Goal: Contribute content: Add original content to the website for others to see

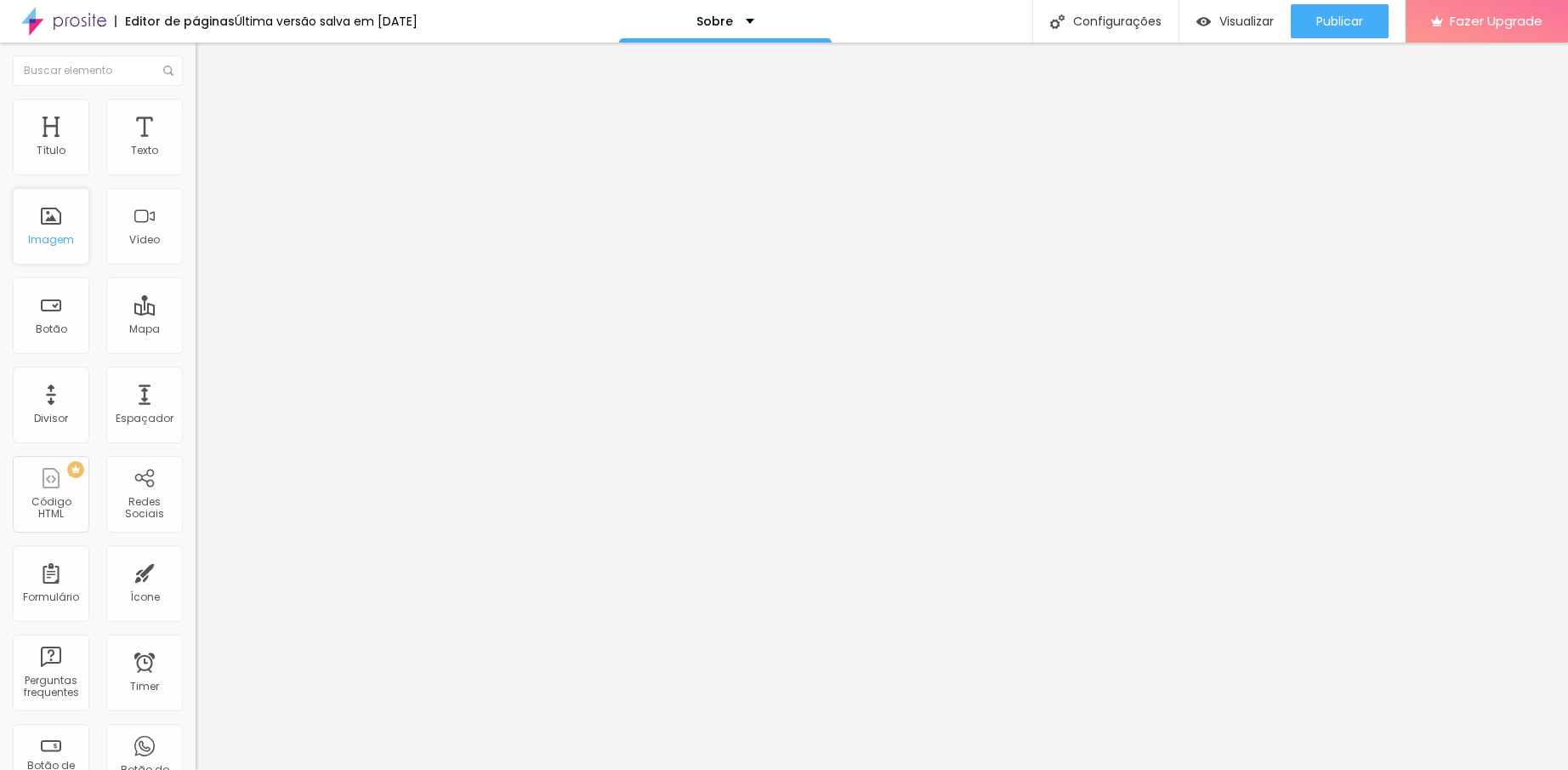
click at [54, 229] on div "Imagem" at bounding box center [52, 226] width 77 height 77
click at [196, 146] on span "Trocar imagem" at bounding box center [242, 139] width 93 height 14
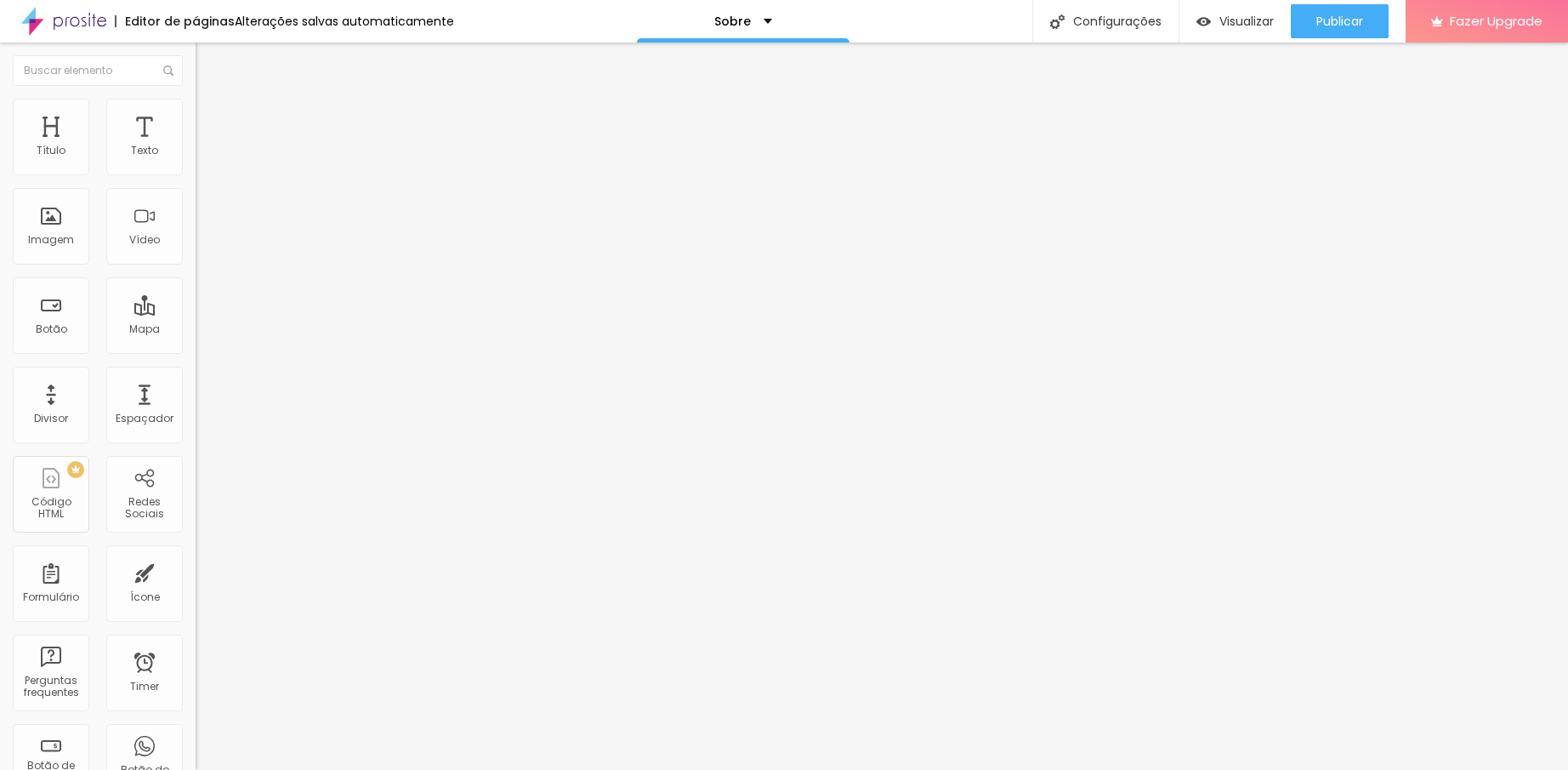
click at [196, 146] on span "Trocar imagem" at bounding box center [242, 139] width 93 height 14
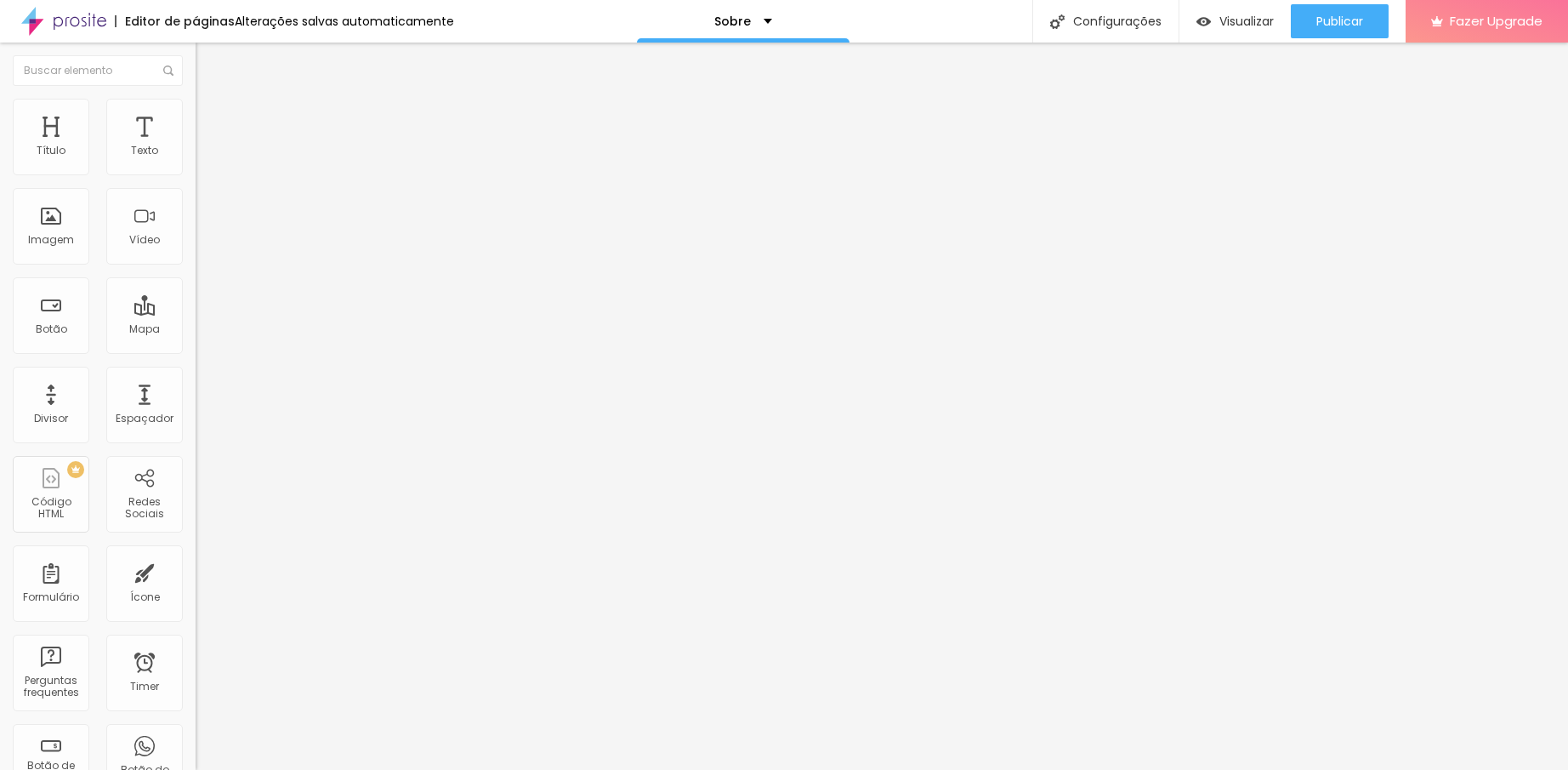
click at [208, 56] on img "button" at bounding box center [215, 62] width 14 height 14
click at [208, 59] on img "button" at bounding box center [215, 62] width 14 height 14
click at [1338, 22] on span "Publicar" at bounding box center [1340, 21] width 47 height 14
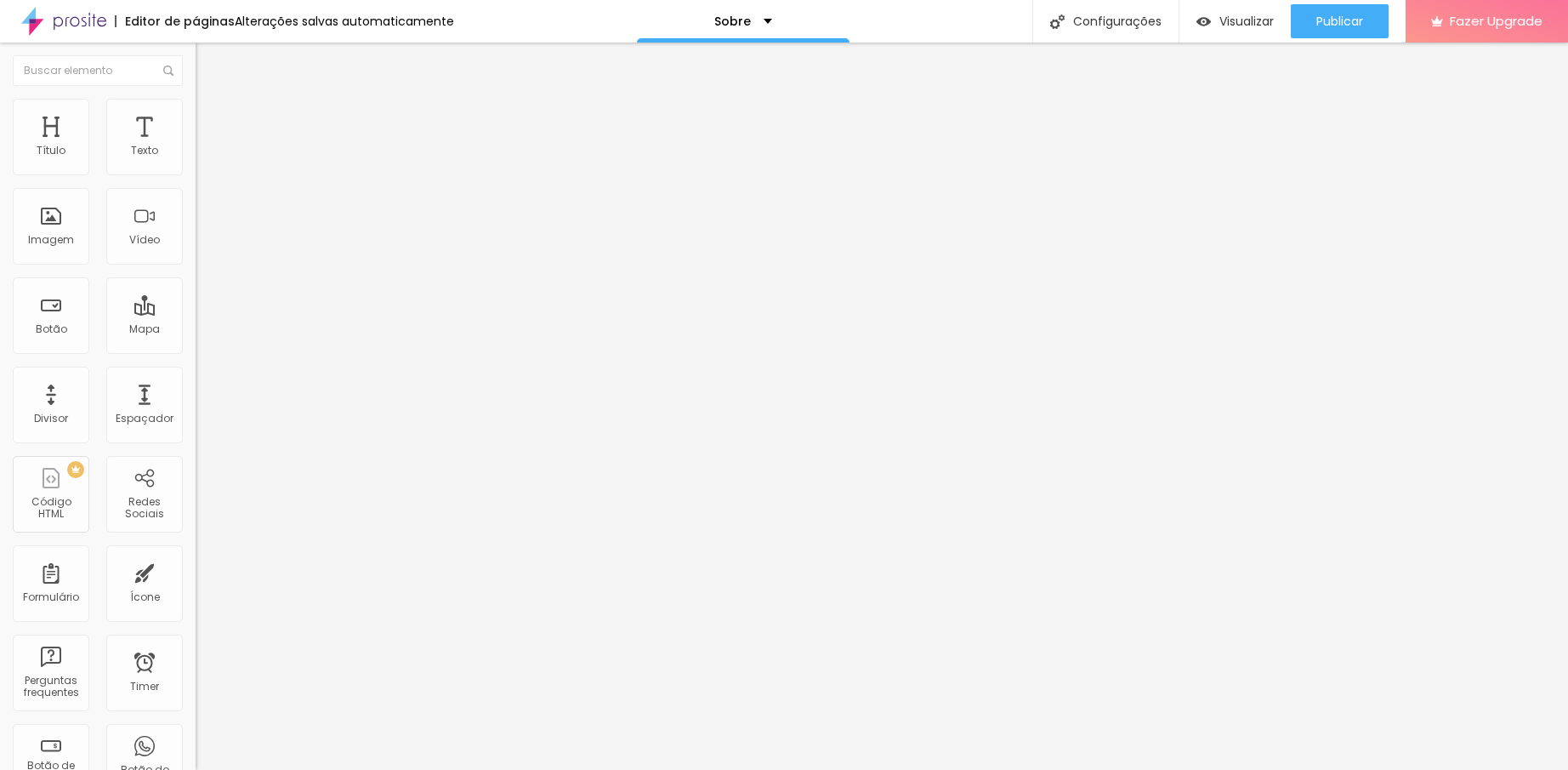
click at [208, 57] on img "button" at bounding box center [215, 62] width 14 height 14
click at [208, 59] on div "Editar Imagem" at bounding box center [265, 62] width 114 height 14
click at [208, 68] on img "button" at bounding box center [215, 62] width 14 height 14
click at [131, 138] on div "Texto" at bounding box center [144, 137] width 77 height 77
click at [1346, 14] on span "Publicar" at bounding box center [1340, 21] width 47 height 14
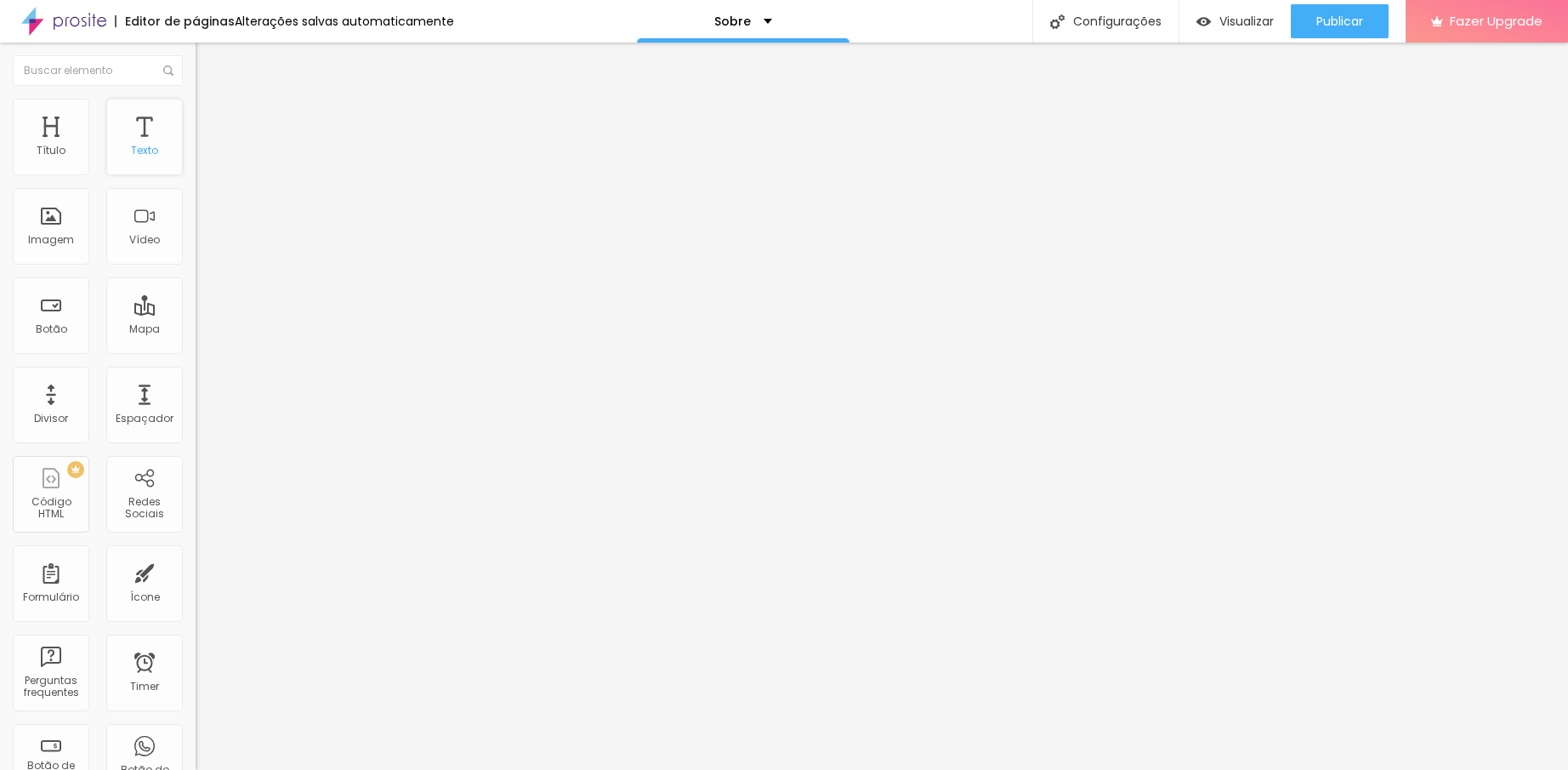
click at [132, 132] on div "Texto" at bounding box center [144, 137] width 77 height 77
click at [142, 135] on div "Texto" at bounding box center [144, 137] width 77 height 77
click at [130, 128] on div "Texto" at bounding box center [144, 137] width 77 height 77
type input "1.7"
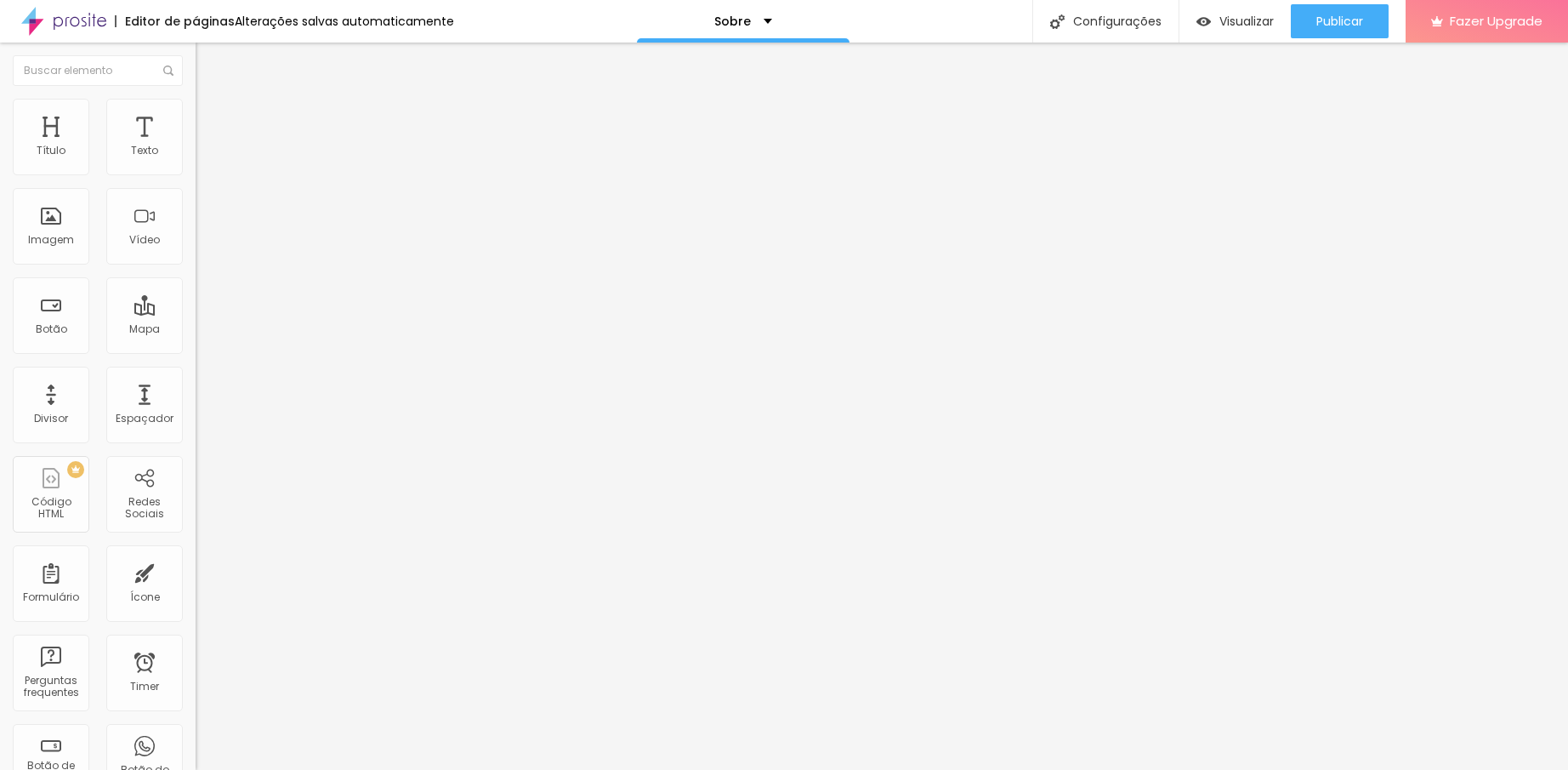
type input "1.6"
type input "1.5"
type input "1.4"
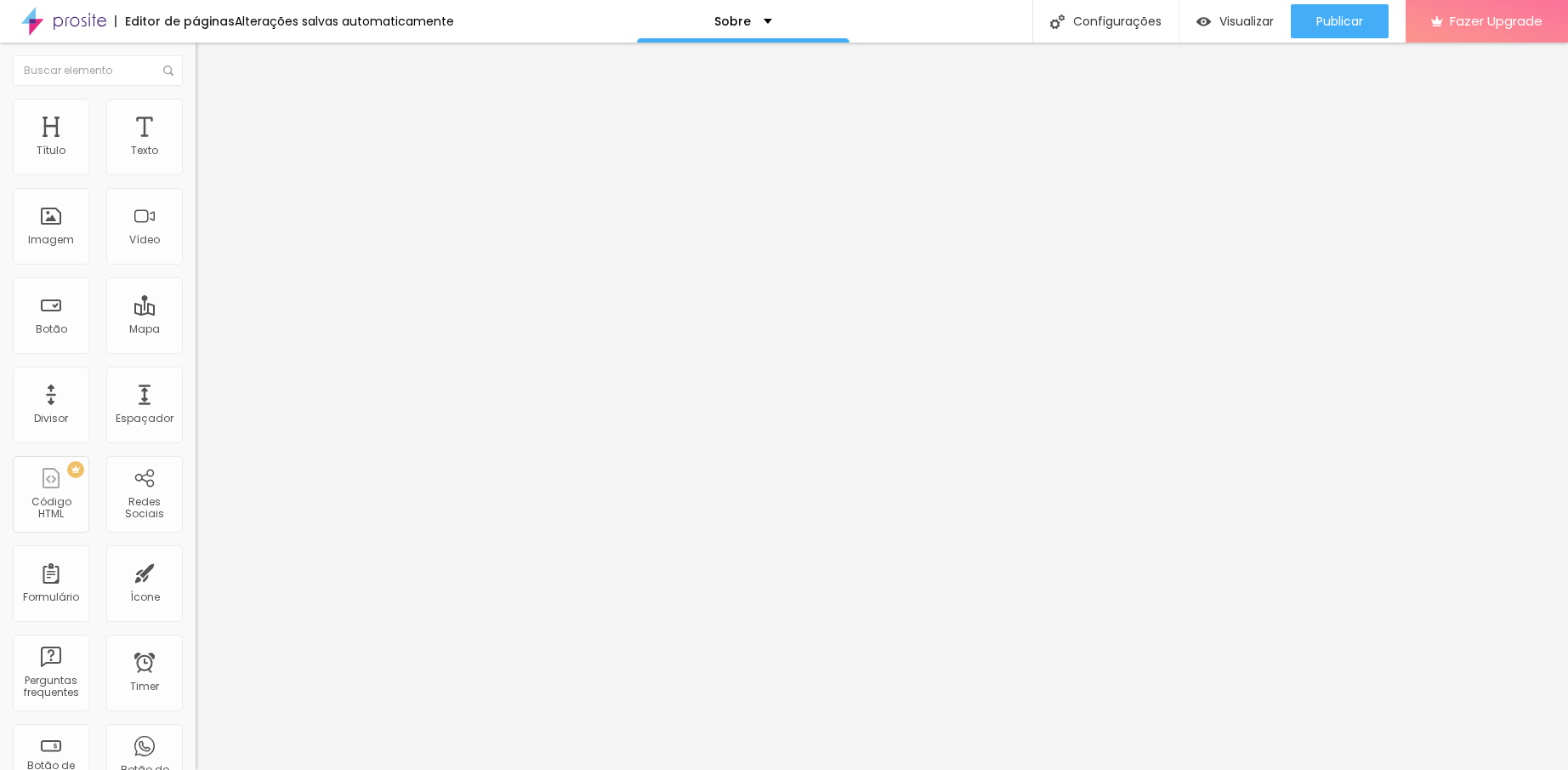
type input "1.4"
type input "1.5"
type input "1.6"
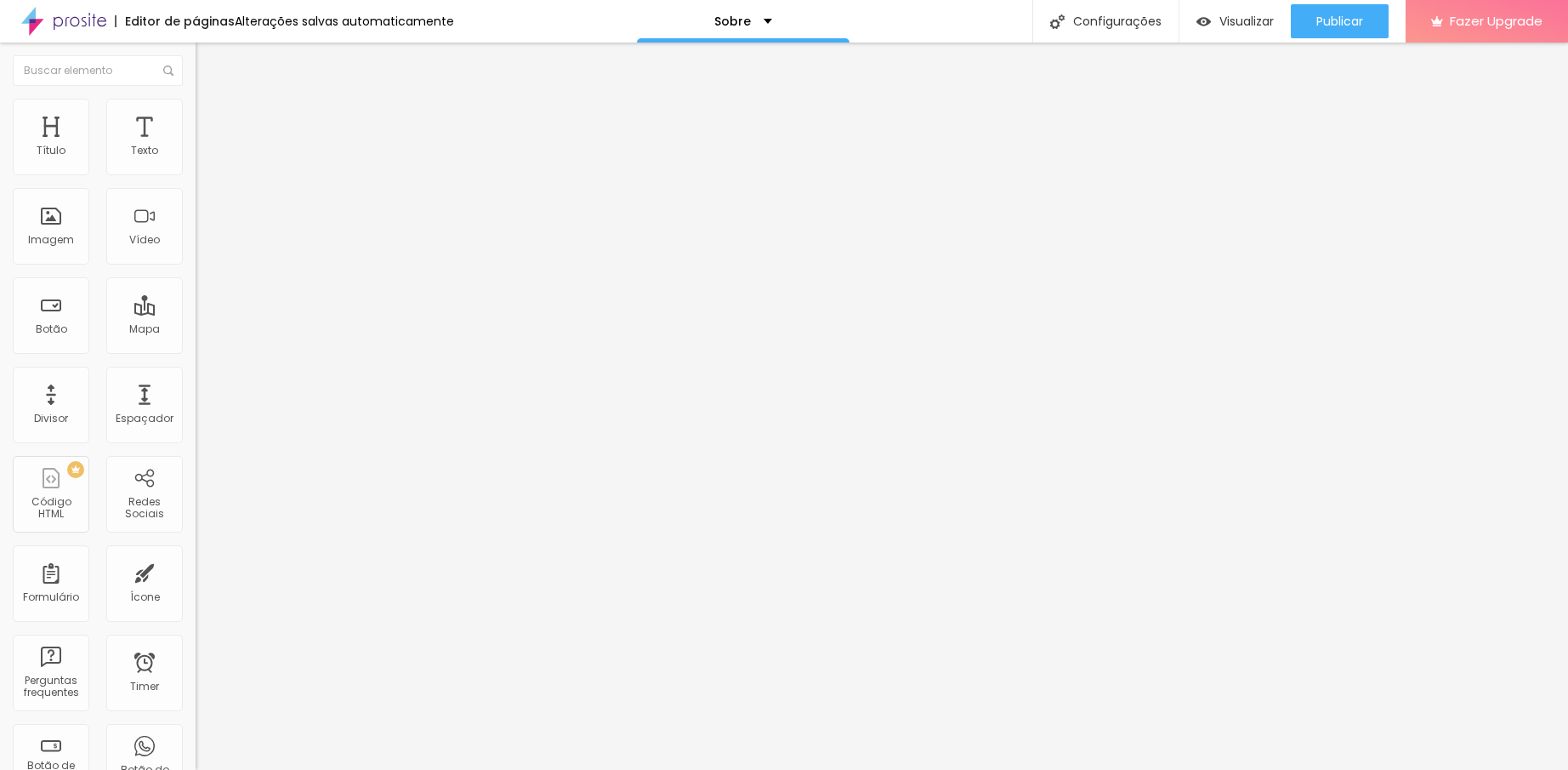
type input "1.7"
type input "1.8"
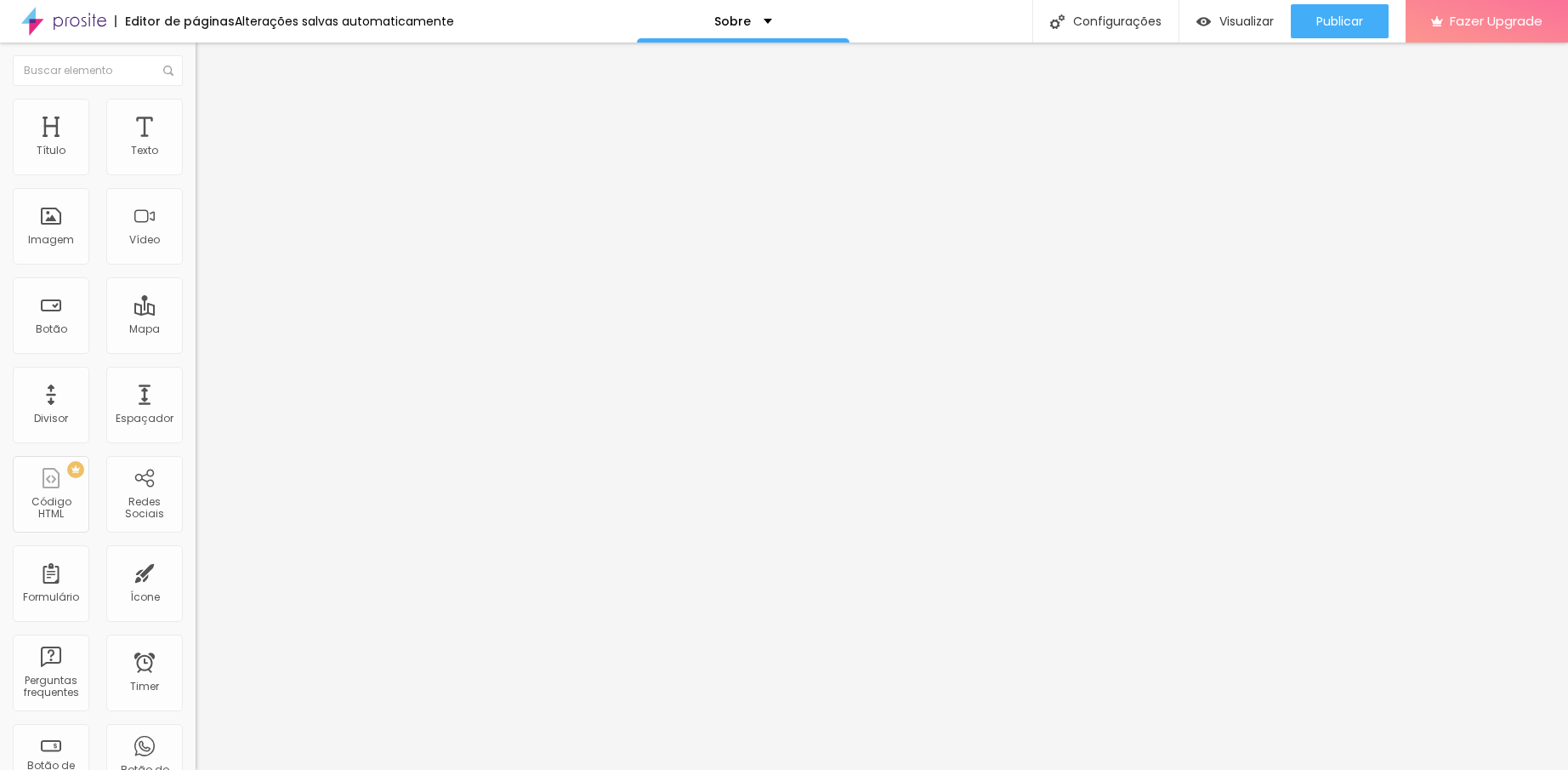
type input "11"
drag, startPoint x: 99, startPoint y: 264, endPoint x: 83, endPoint y: 263, distance: 16.0
type input "9"
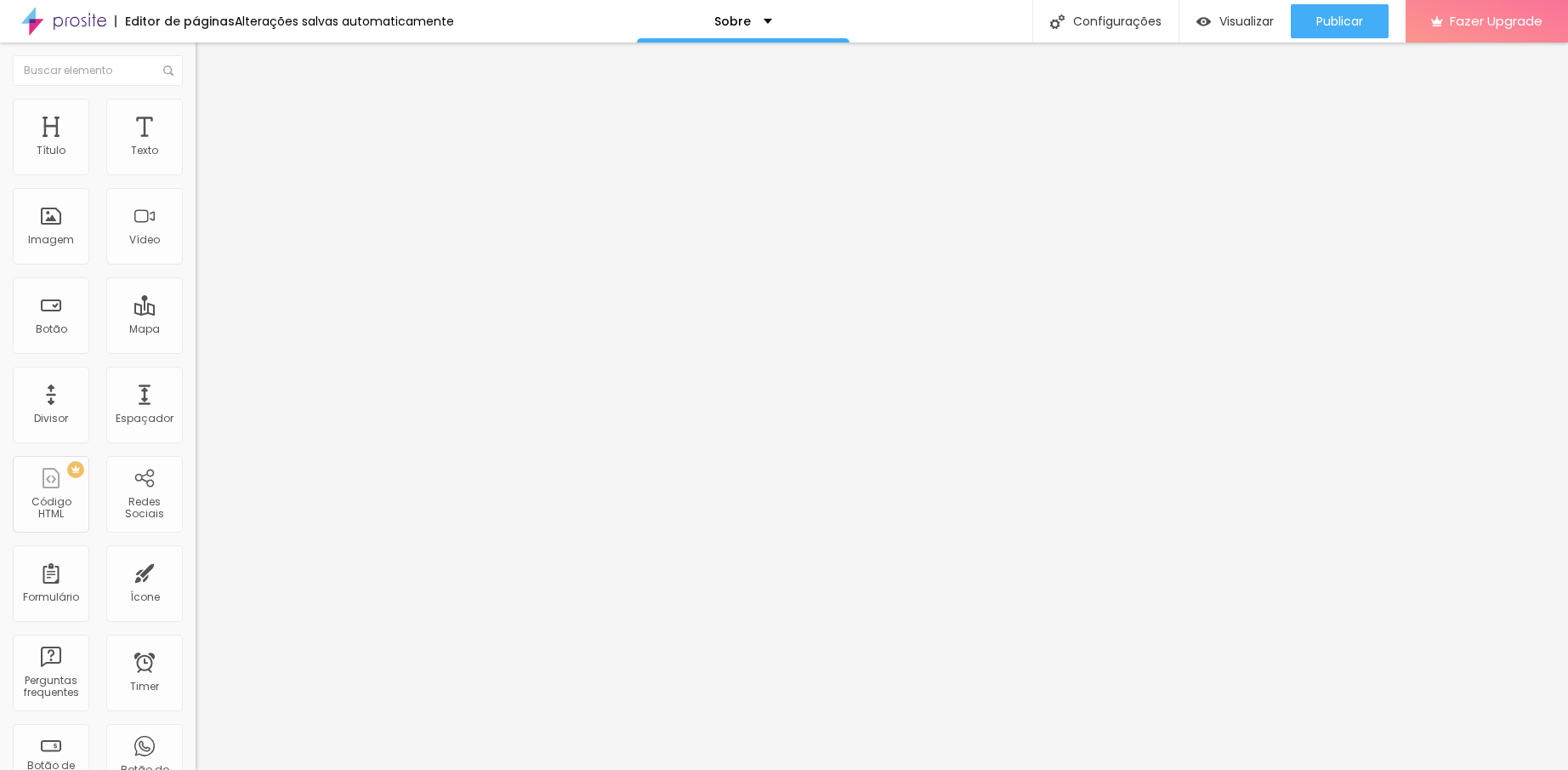
type input "9"
type input "8"
type input "7"
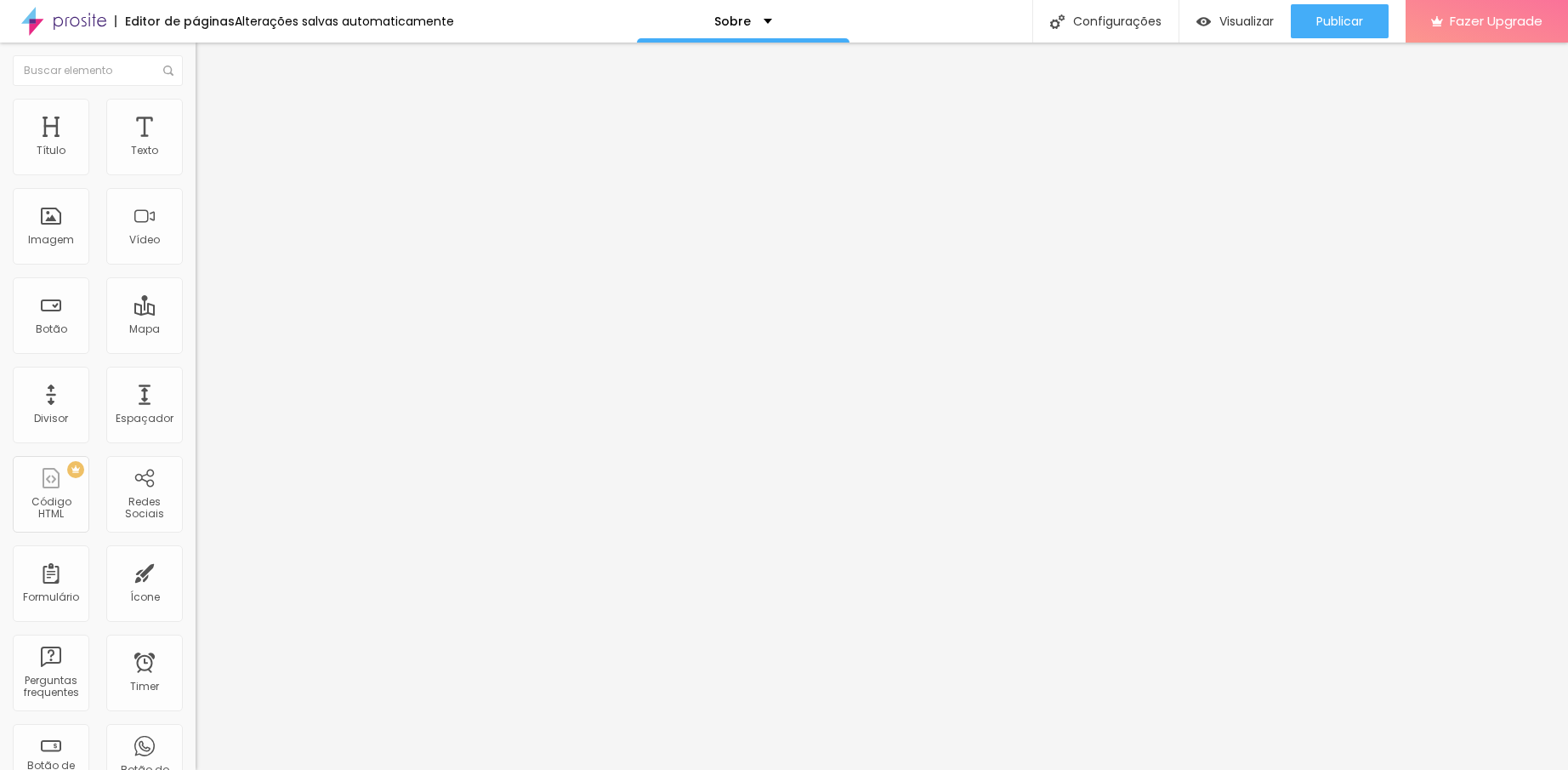
type input "6"
type input "5"
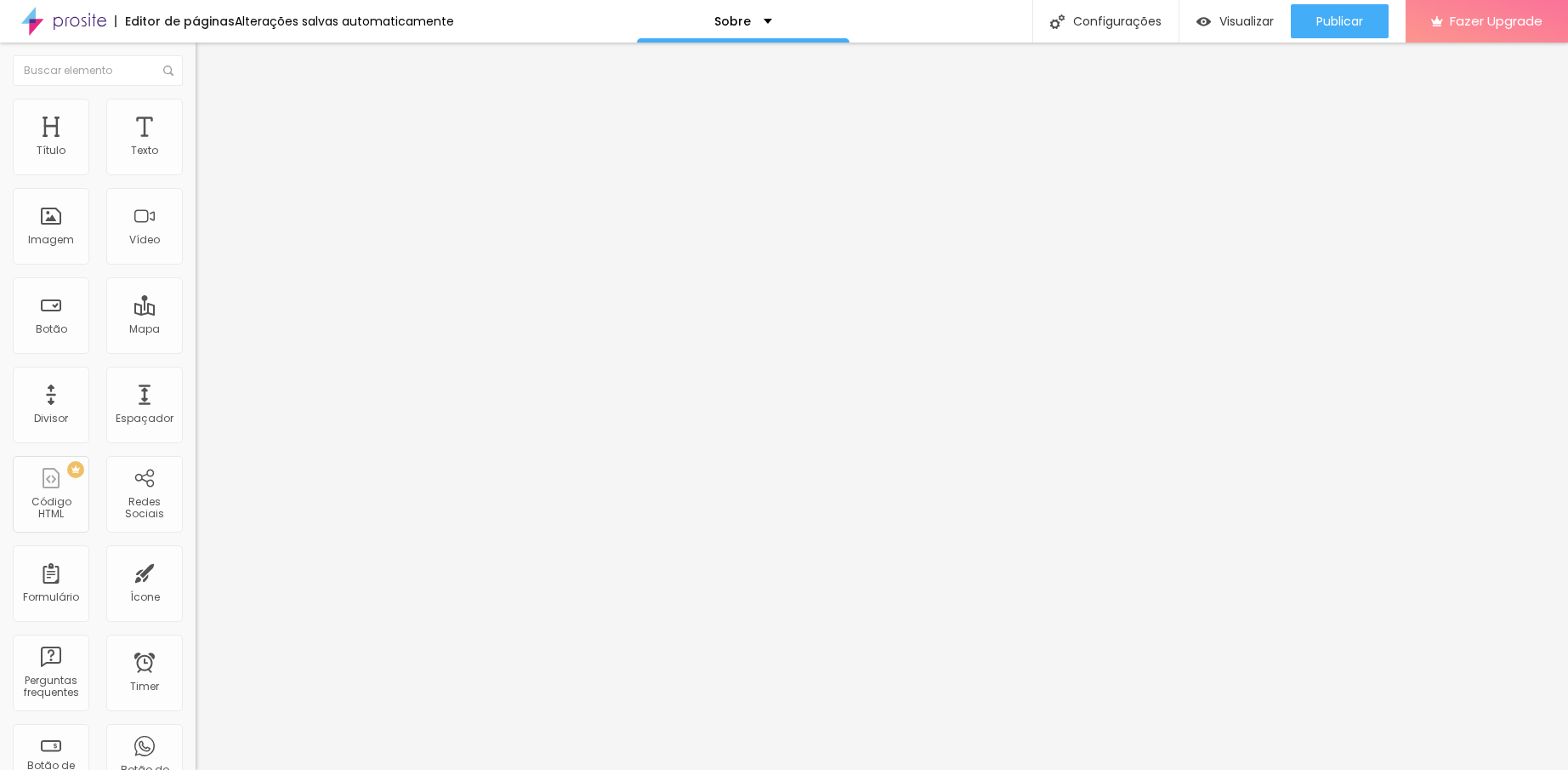
type input "5"
type input "4"
type input "3"
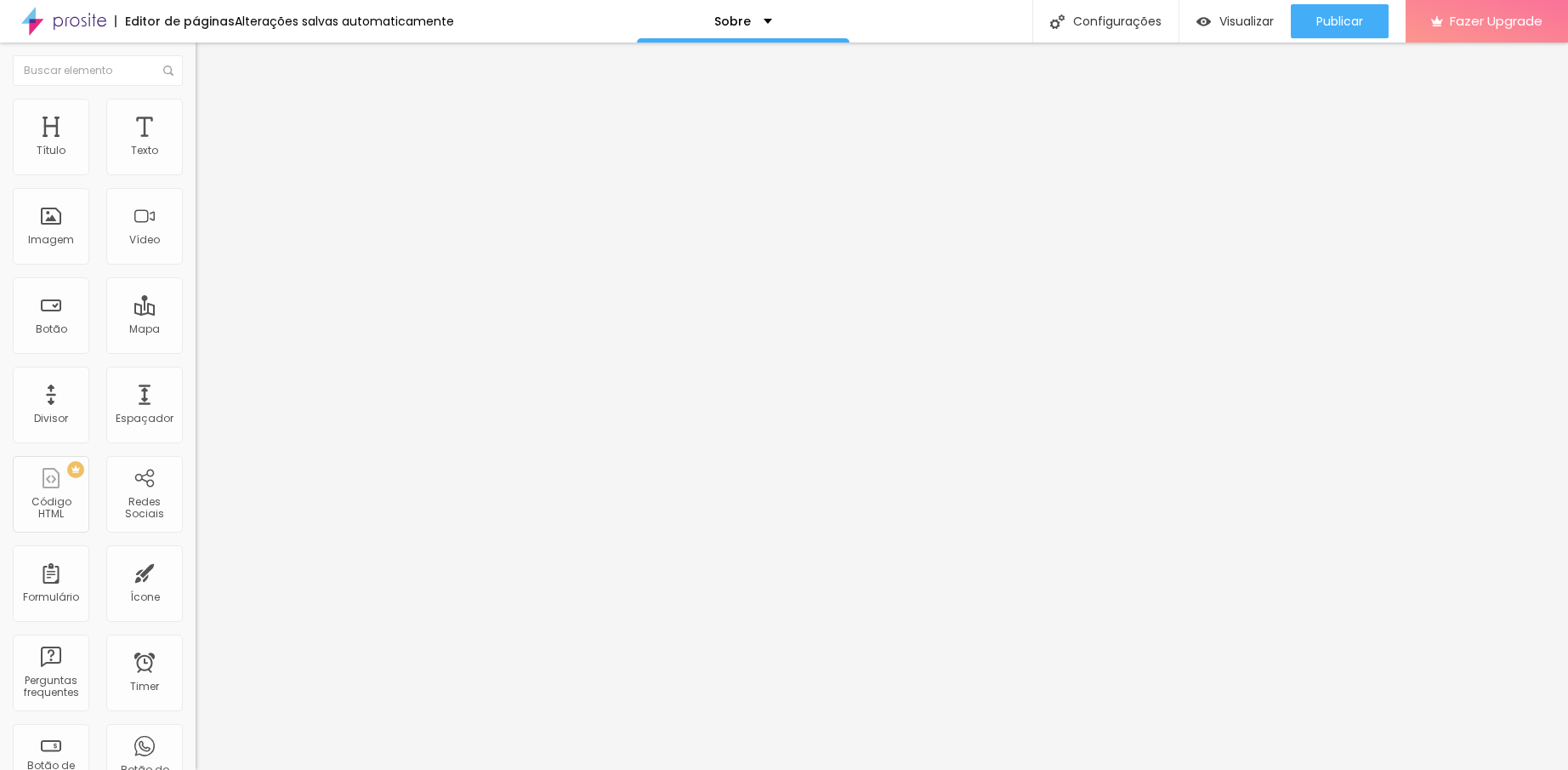
type input "2"
drag, startPoint x: 71, startPoint y: 263, endPoint x: 51, endPoint y: 261, distance: 20.1
type input "2"
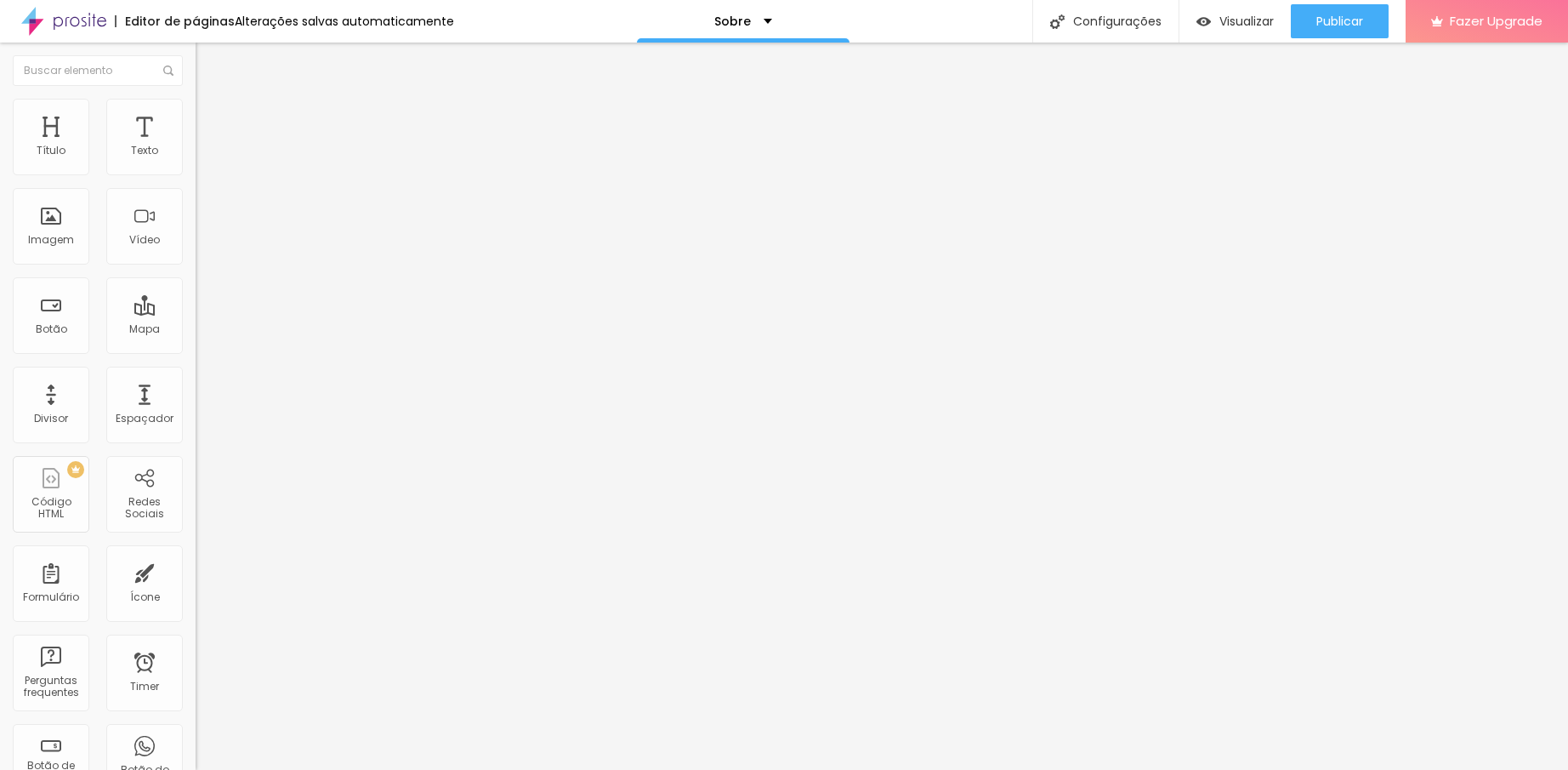
click at [196, 313] on input "range" at bounding box center [250, 320] width 110 height 14
type input "15"
type input "14"
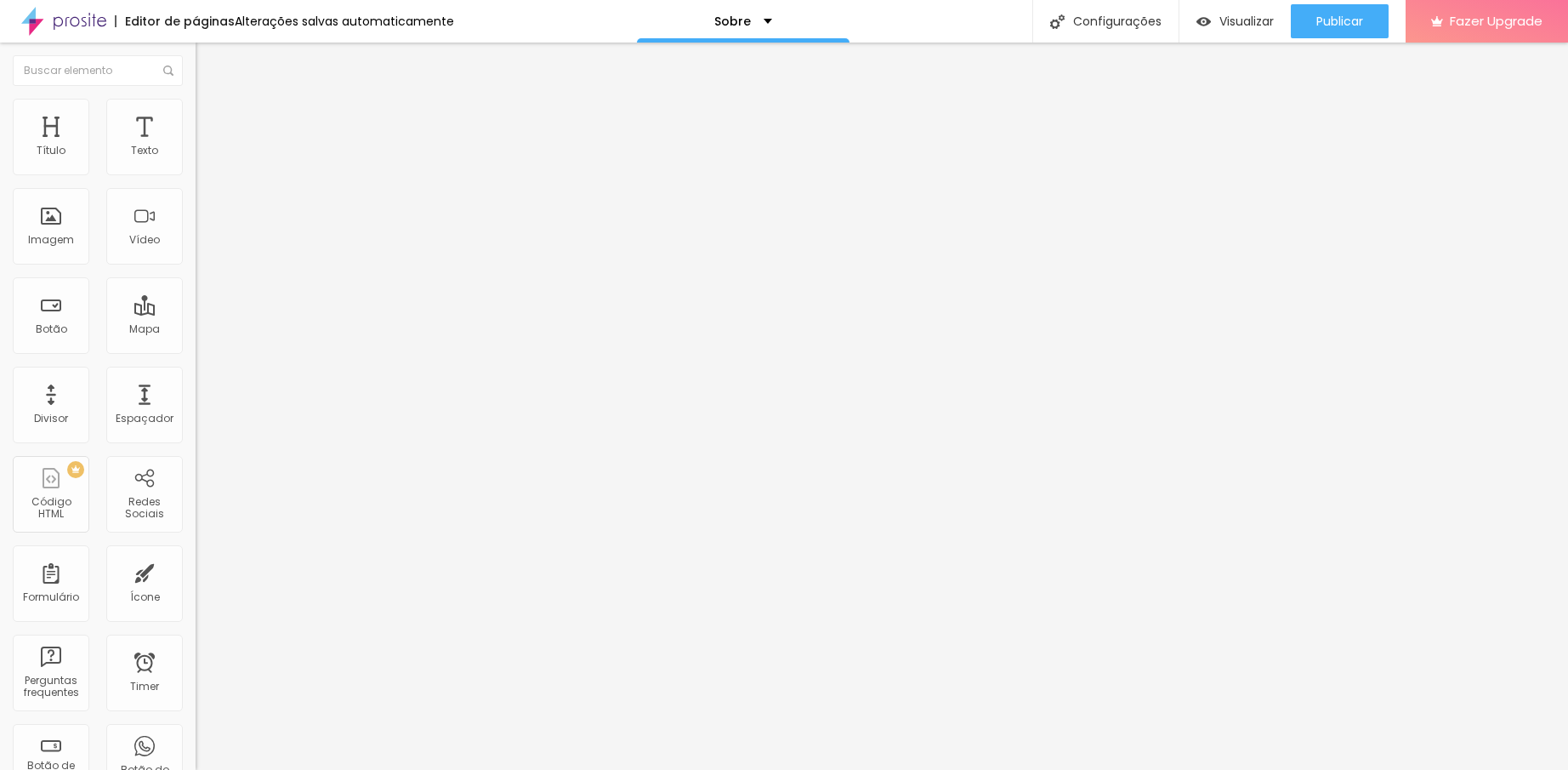
type input "13"
type input "14"
type input "15"
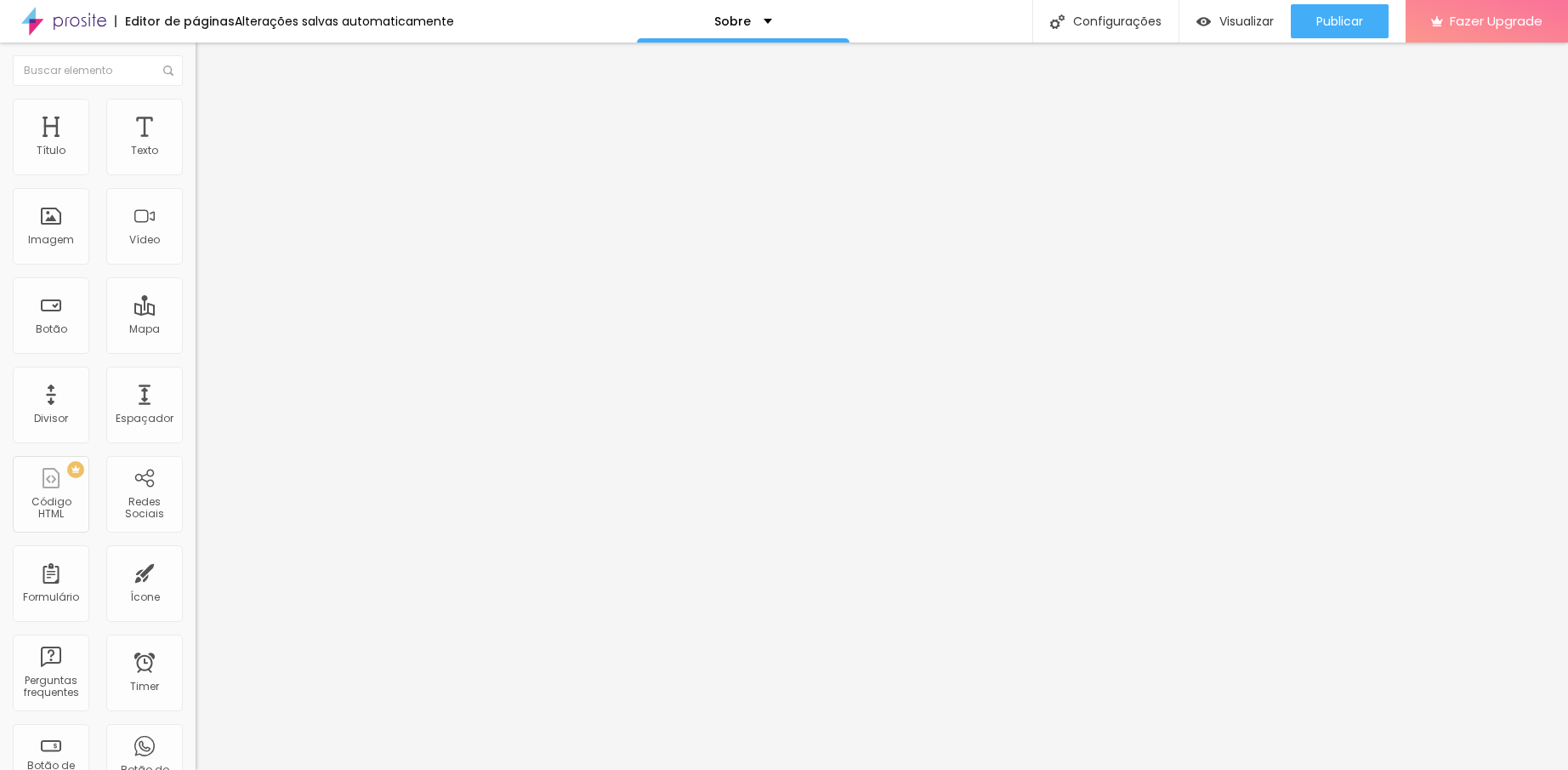
type input "15"
type input "16"
type input "17"
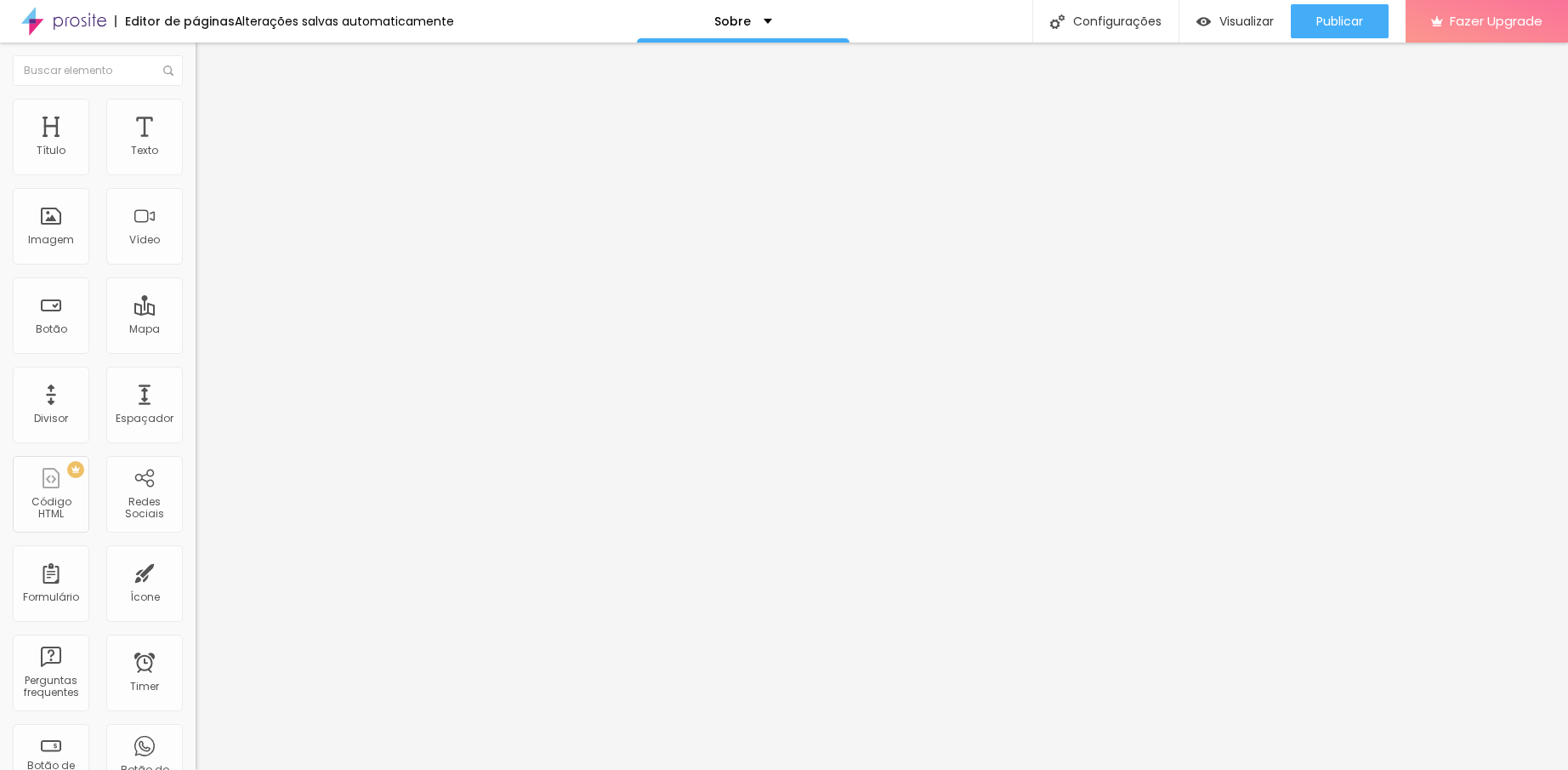
type input "18"
type input "19"
type input "18"
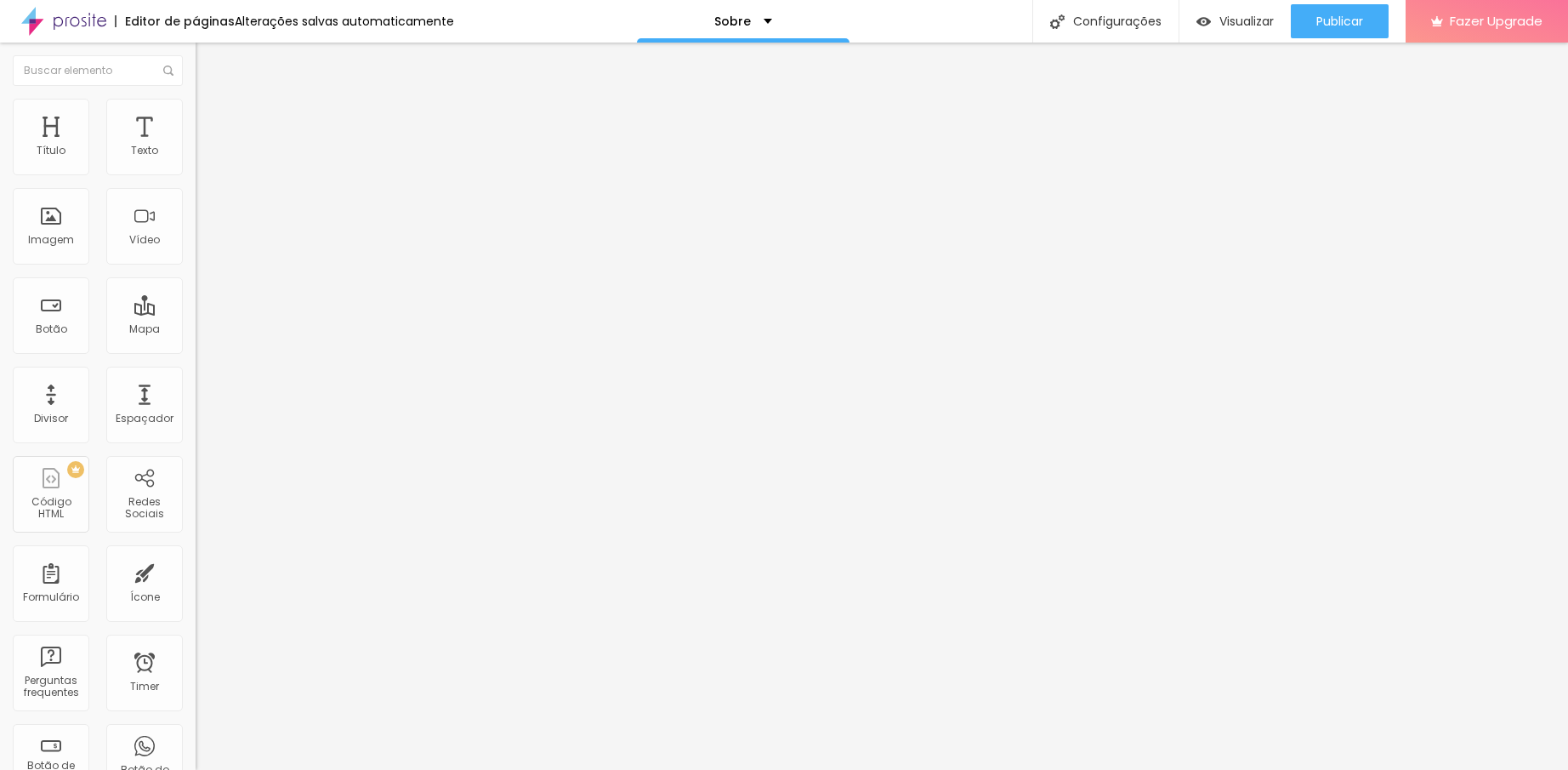
type input "18"
drag, startPoint x: 69, startPoint y: 167, endPoint x: 84, endPoint y: 166, distance: 15.0
type input "18"
click at [196, 313] on input "range" at bounding box center [250, 320] width 110 height 14
type input "0.6"
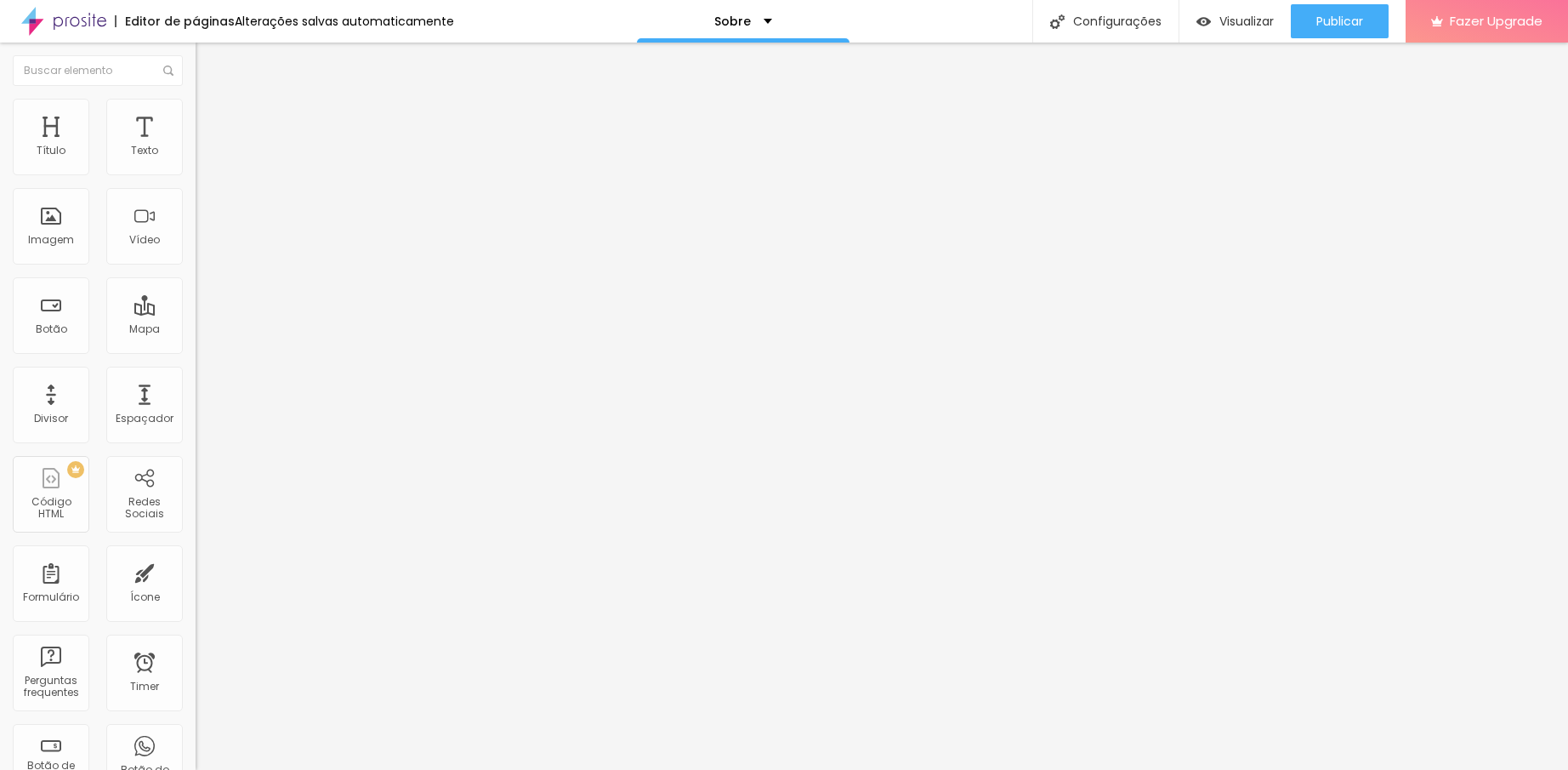
type input "0.6"
type input "0.7"
type input "0.8"
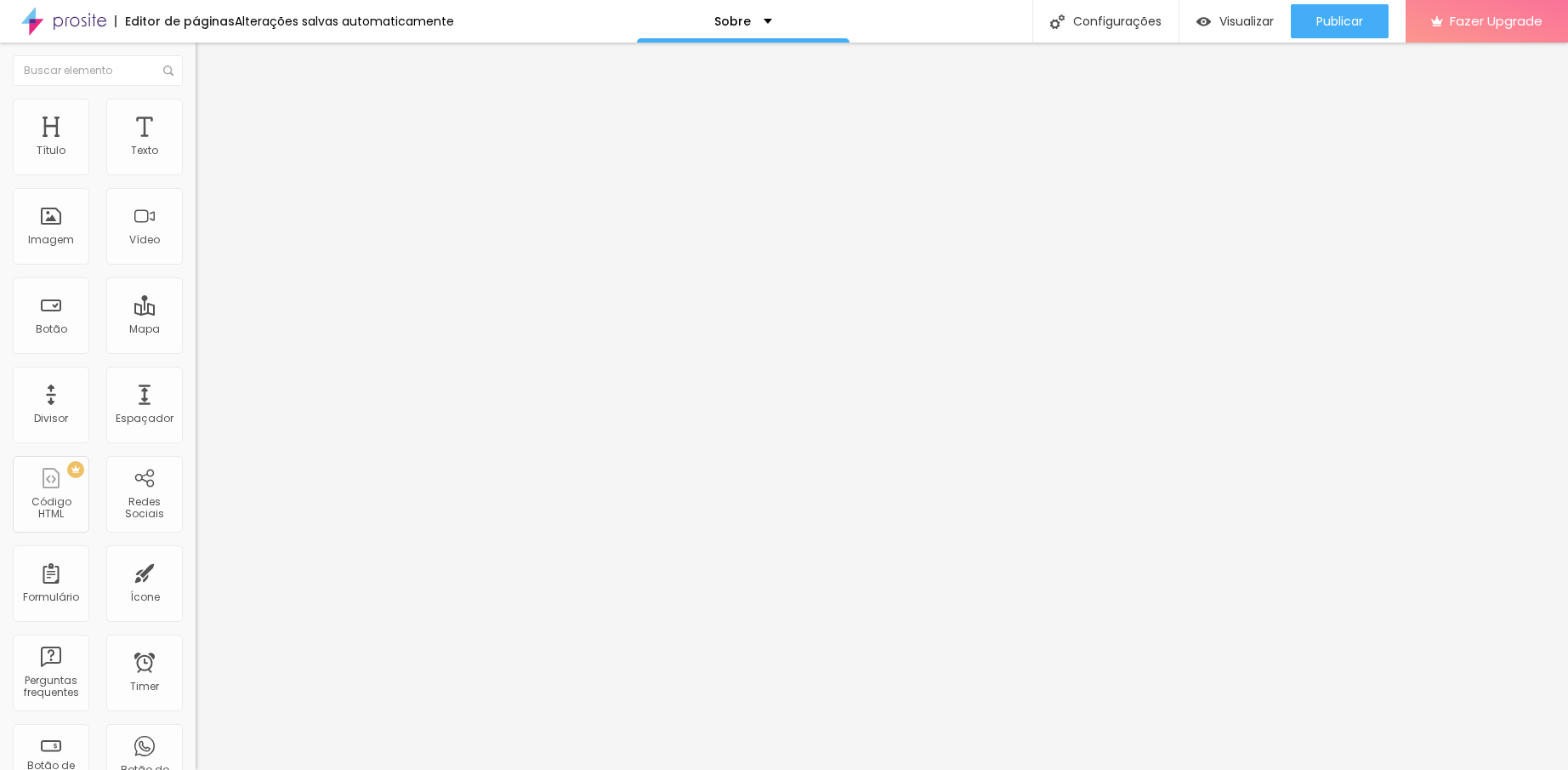
type input "1"
type input "1.1"
type input "1.2"
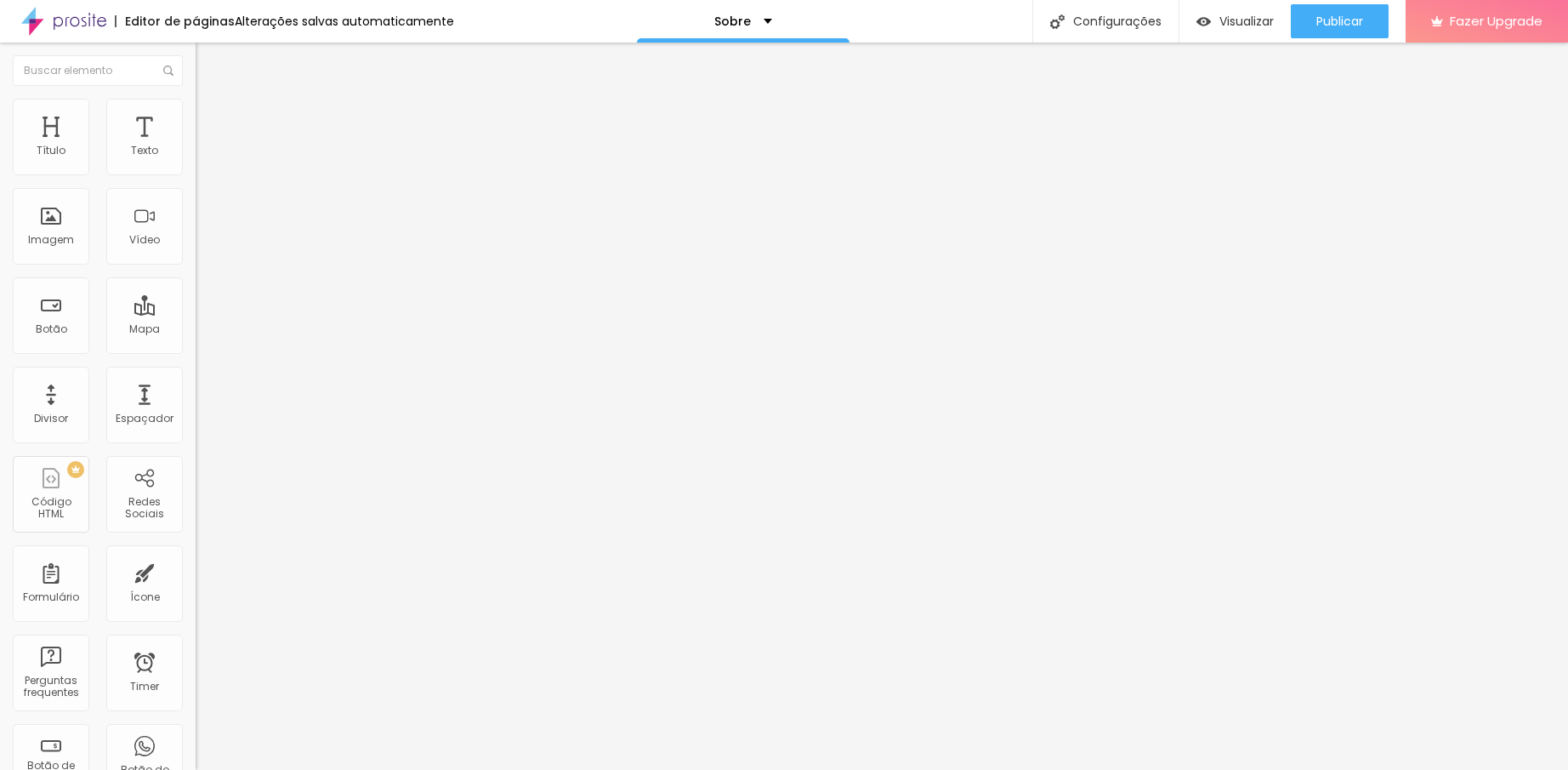
type input "1.2"
type input "1.4"
type input "1.5"
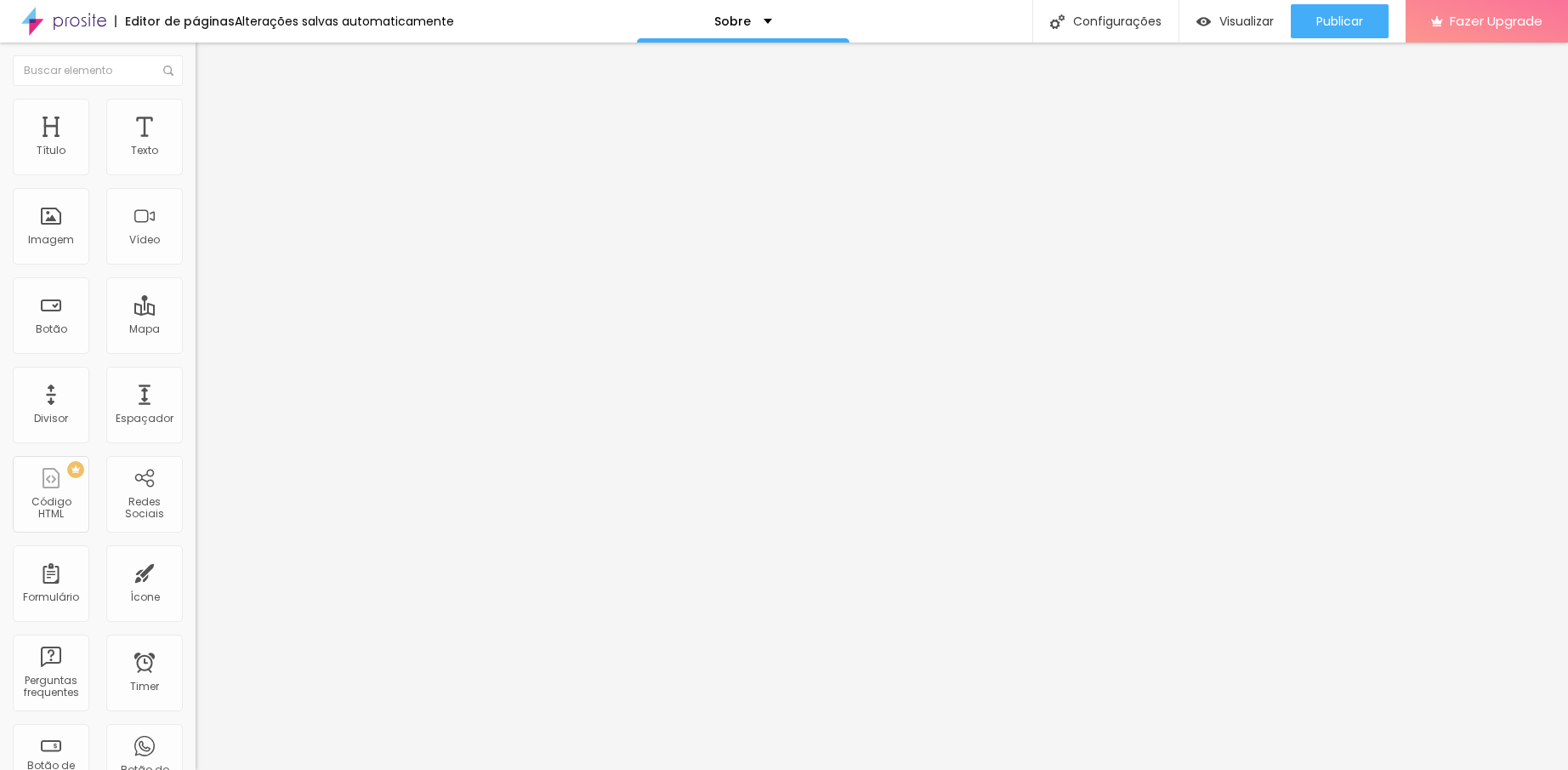
type input "1.6"
type input "1.7"
type input "1.6"
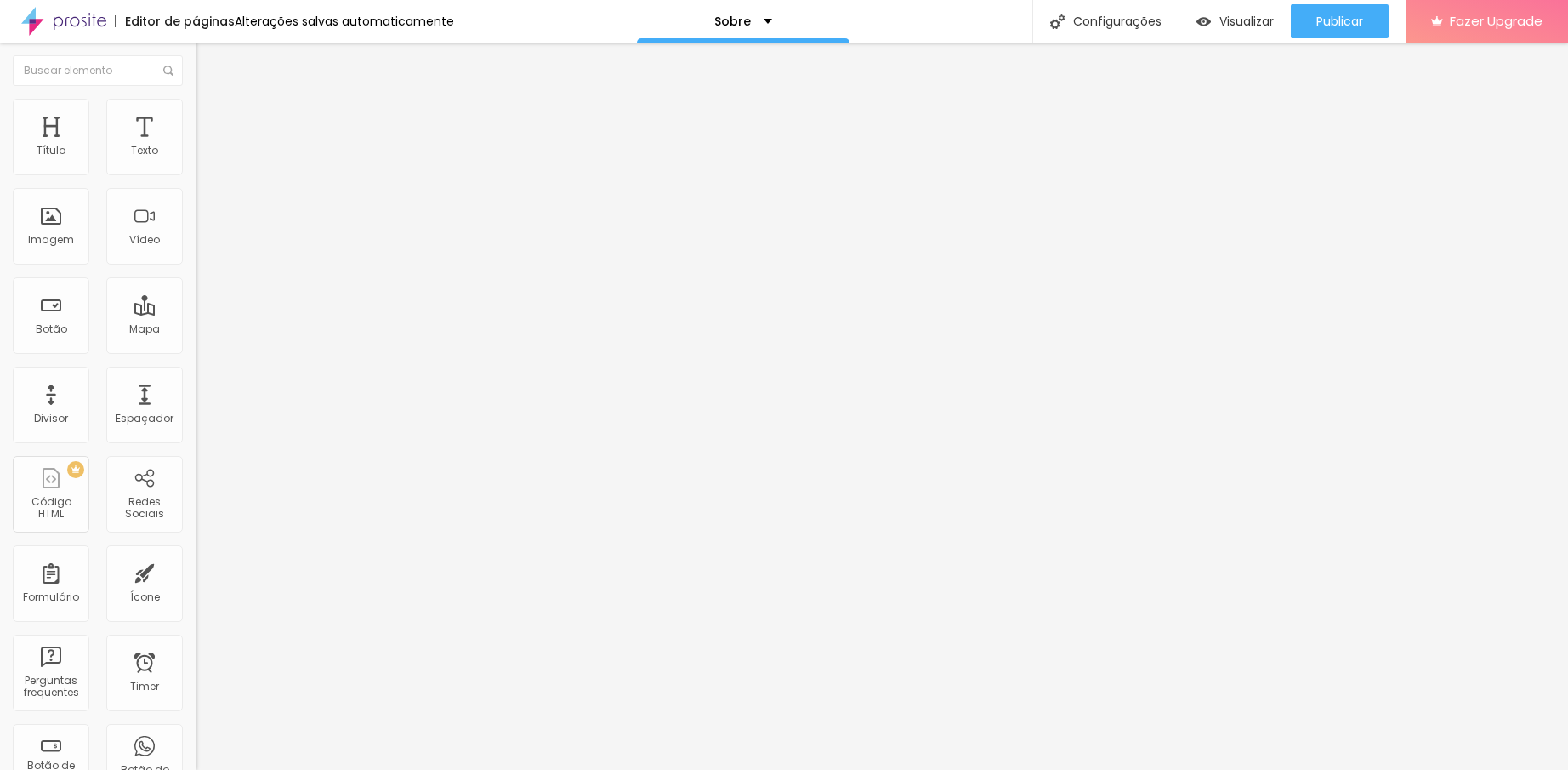
type input "1.6"
type input "1.5"
type input "1.4"
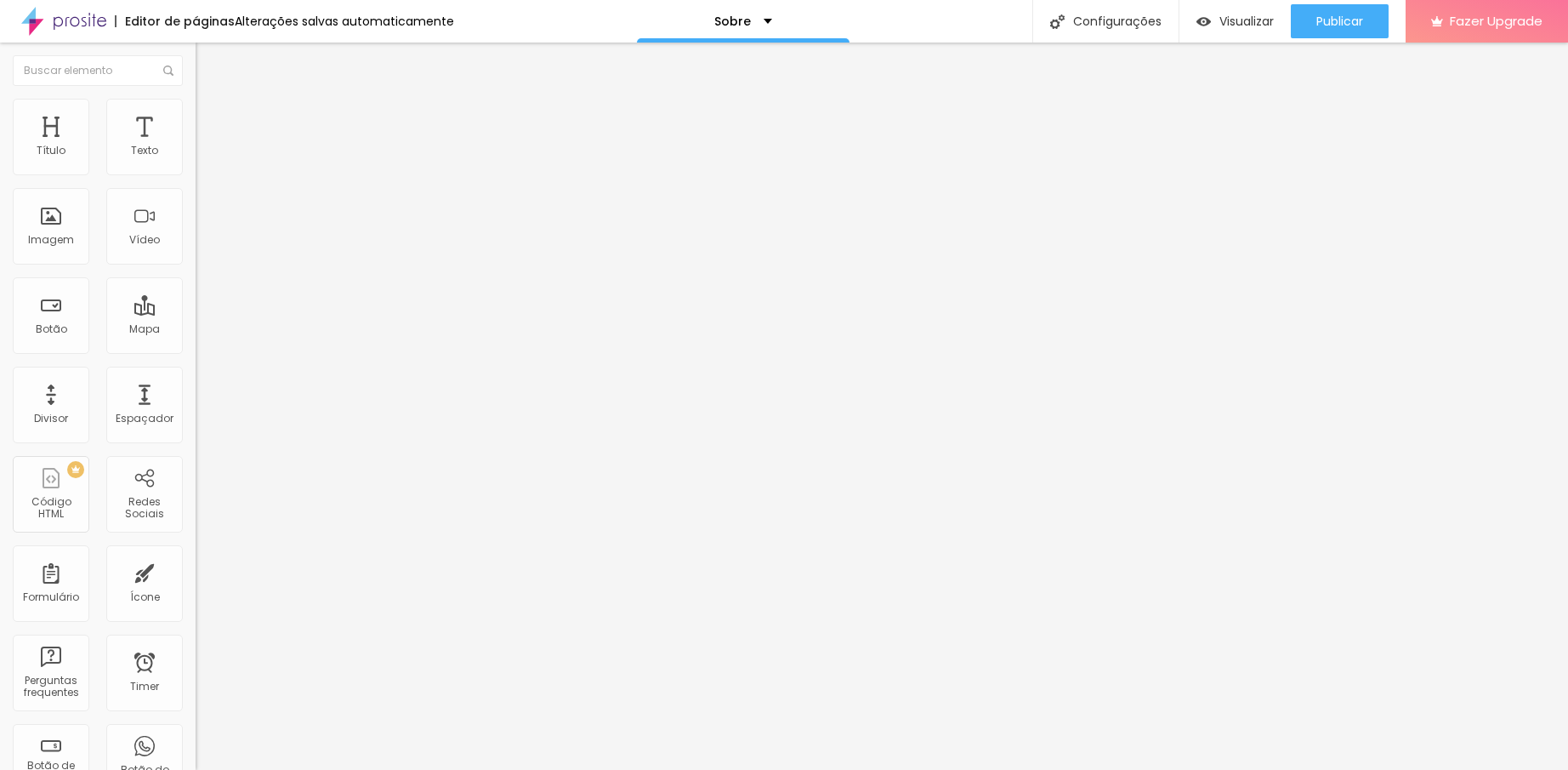
type input "1.3"
type input "1.2"
type input "1.1"
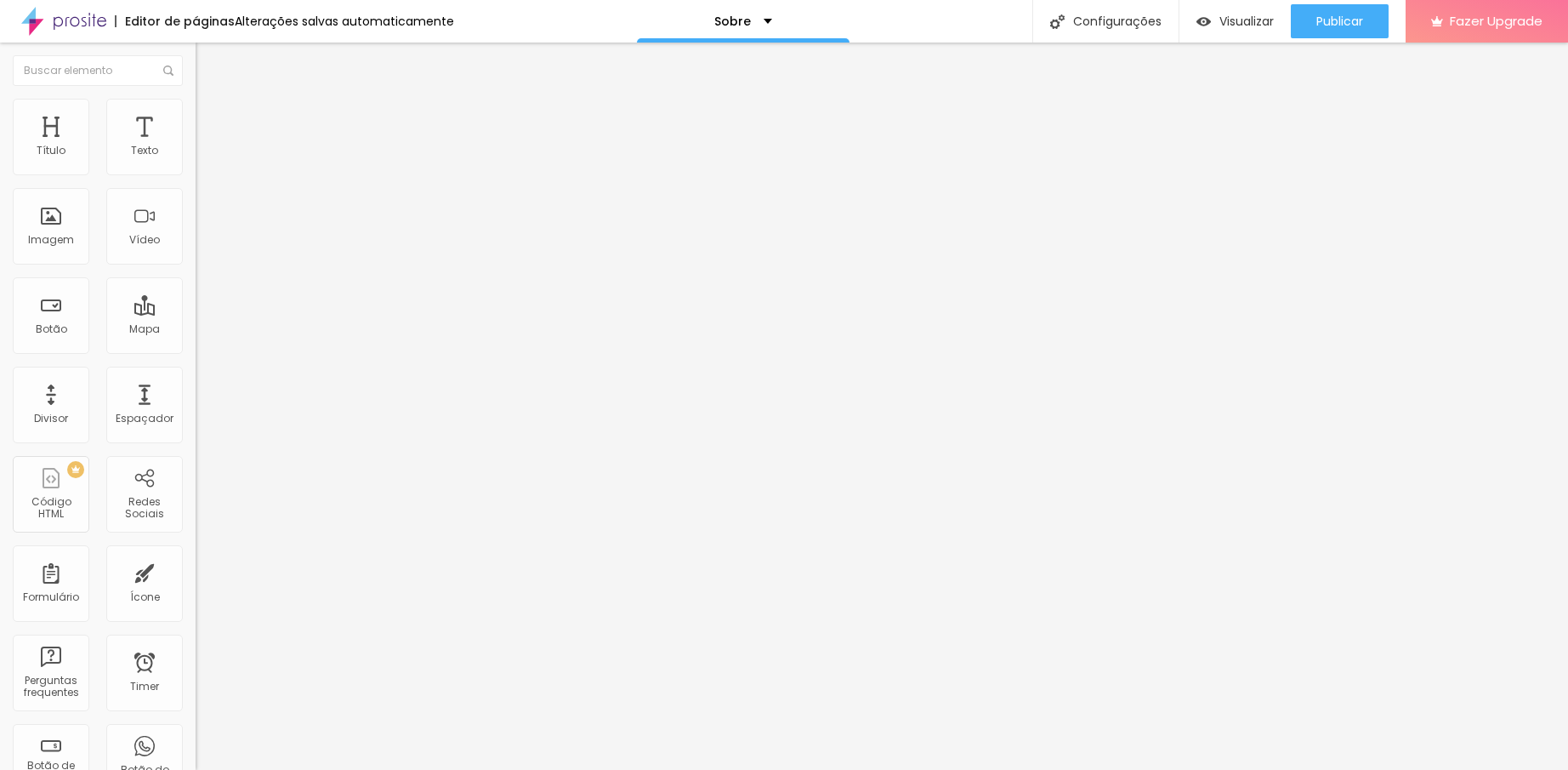
type input "1.1"
type input "1"
type input "0.9"
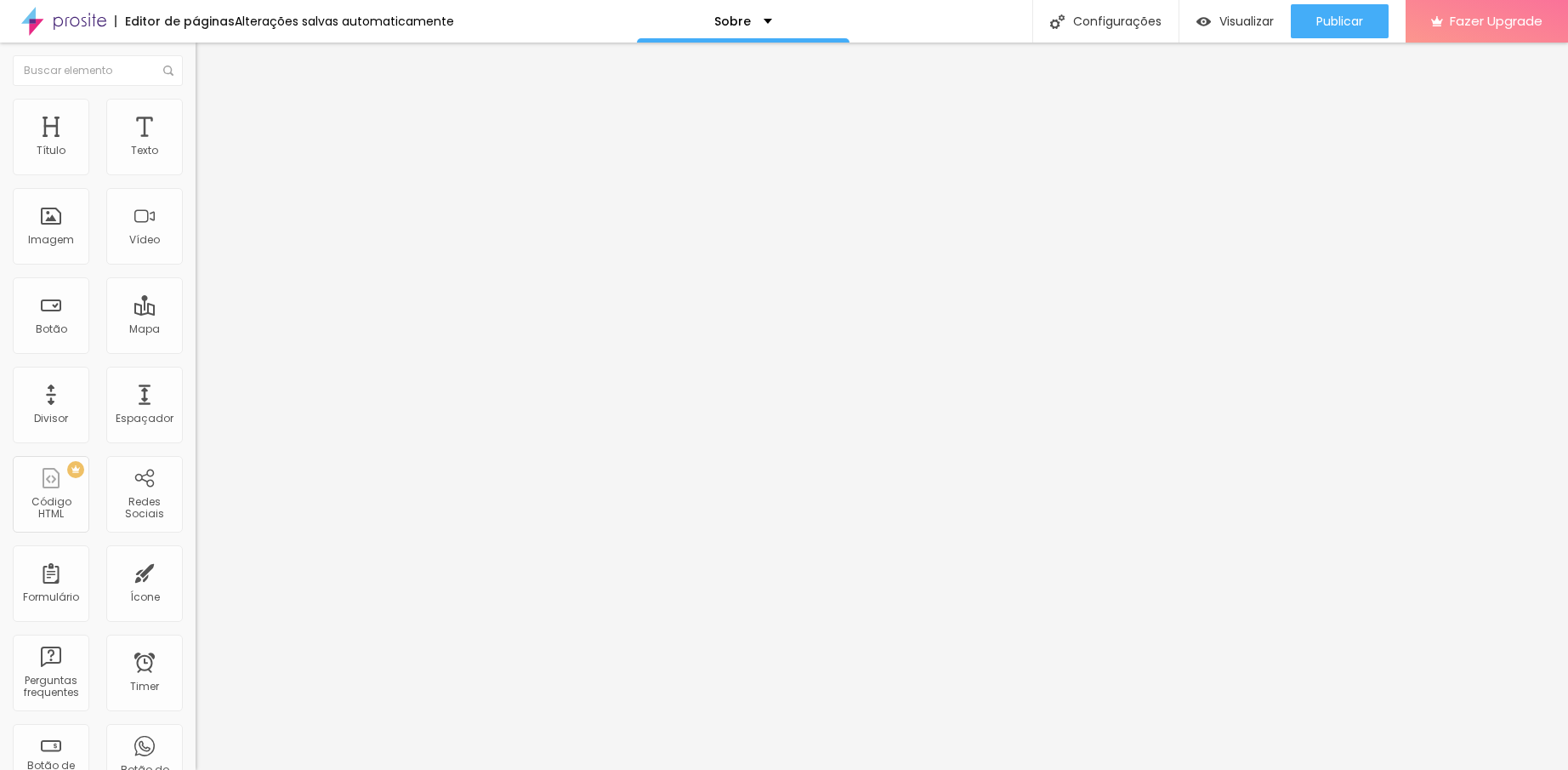
type input "0.8"
type input "0.7"
type input "0.6"
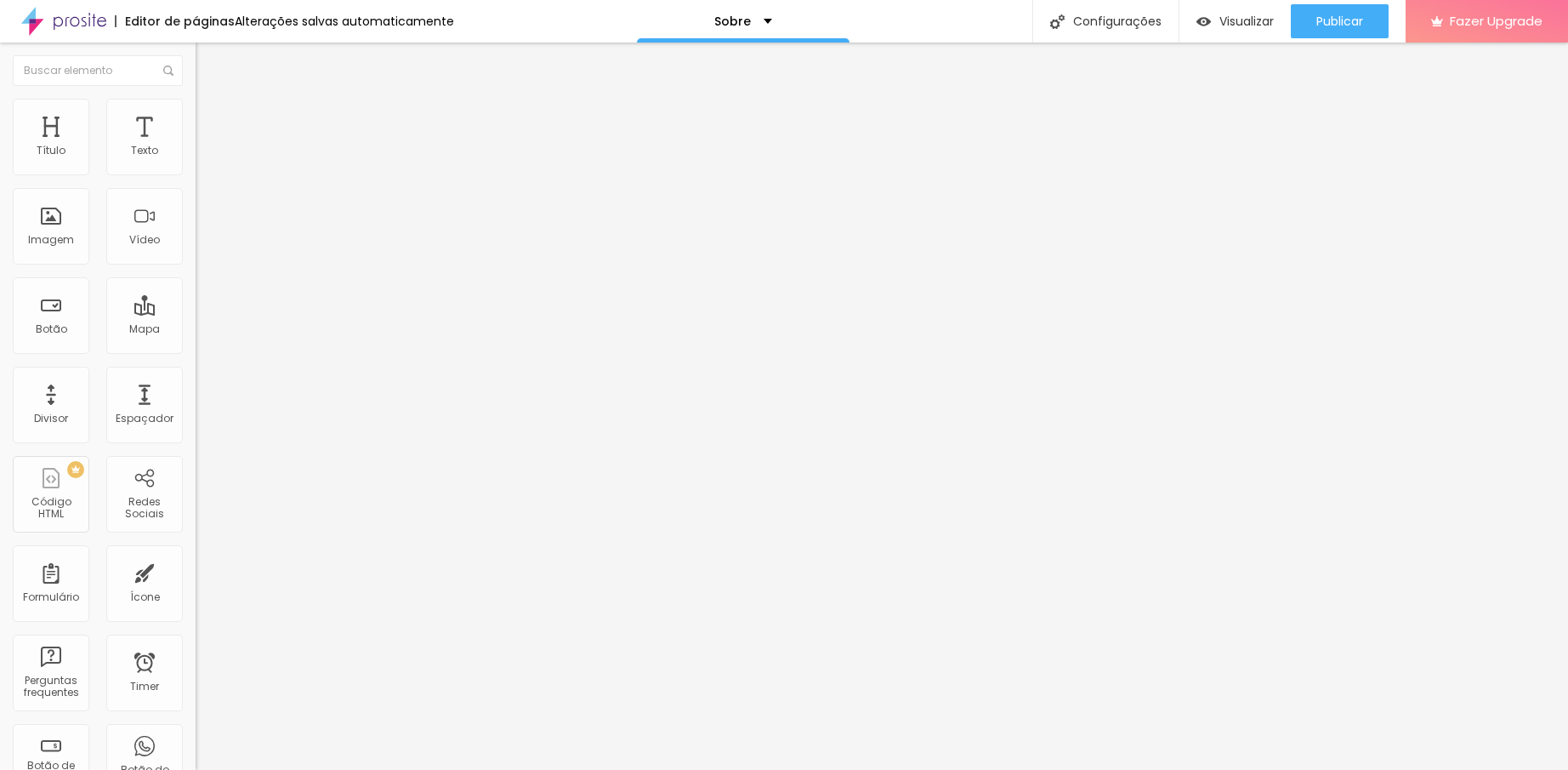
type input "0.6"
type input "0.5"
type input "0.4"
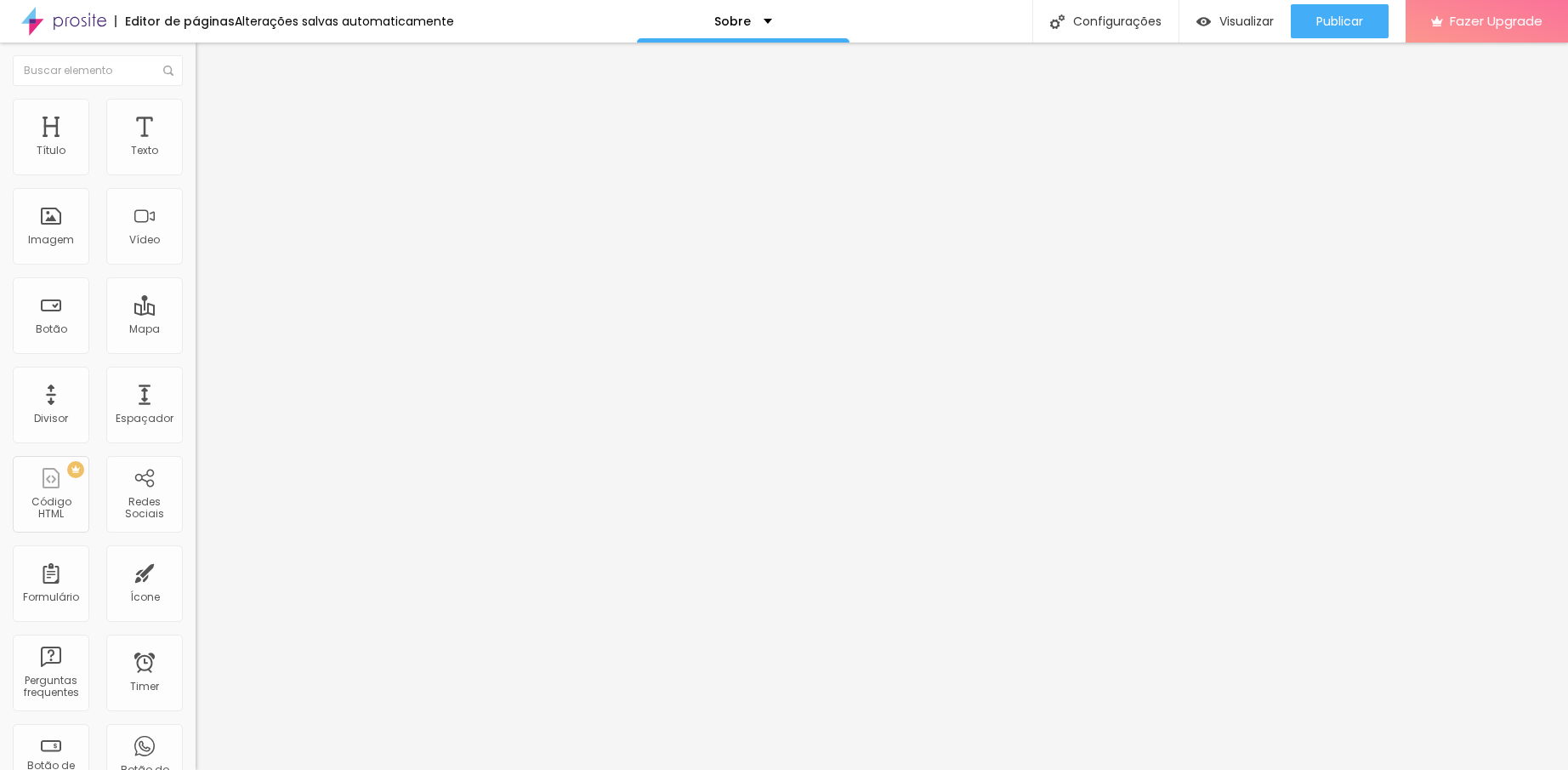
type input "0.2"
type input "0"
type input "0.2"
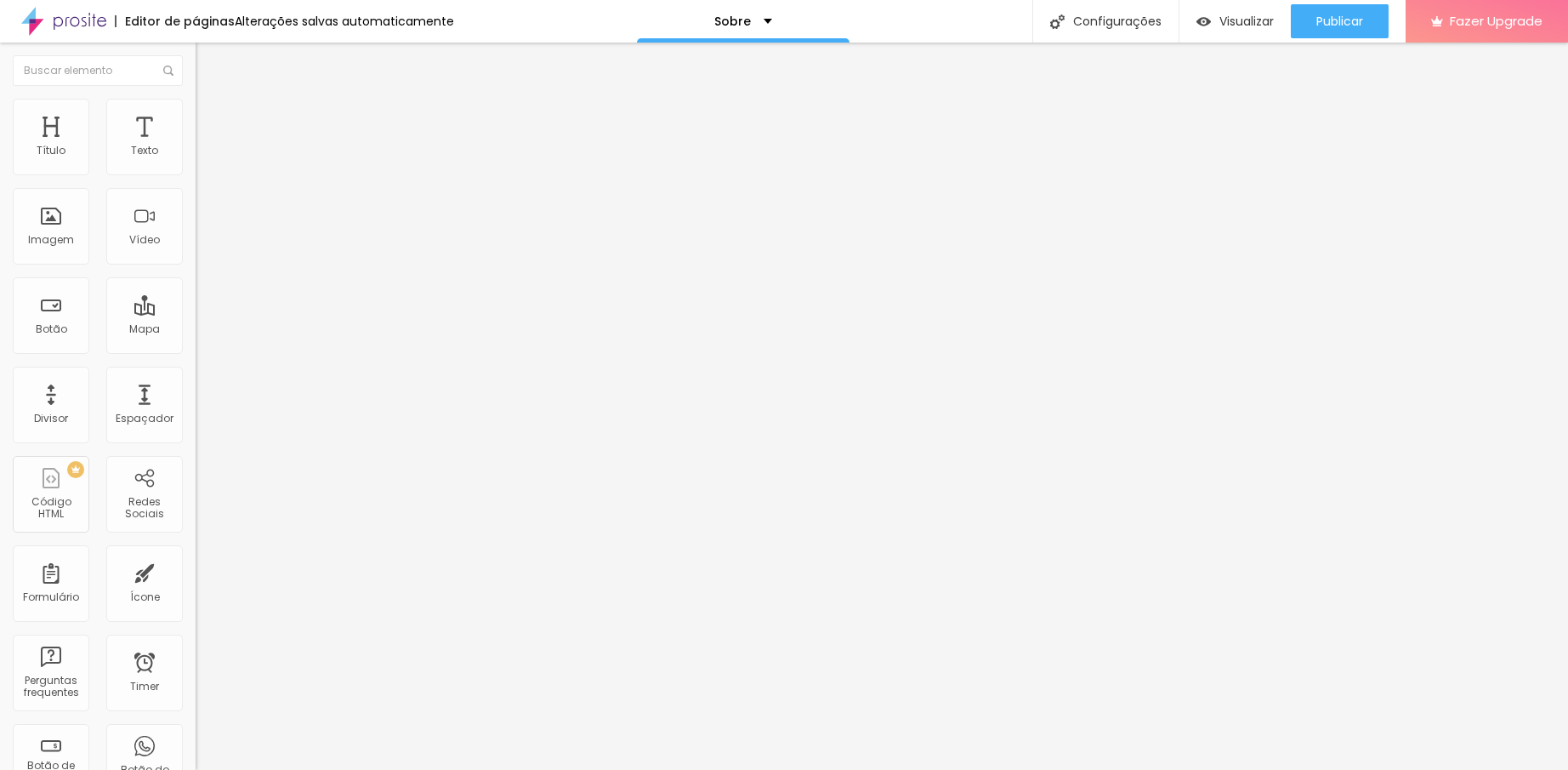
type input "0.2"
type input "0.5"
type input "0.7"
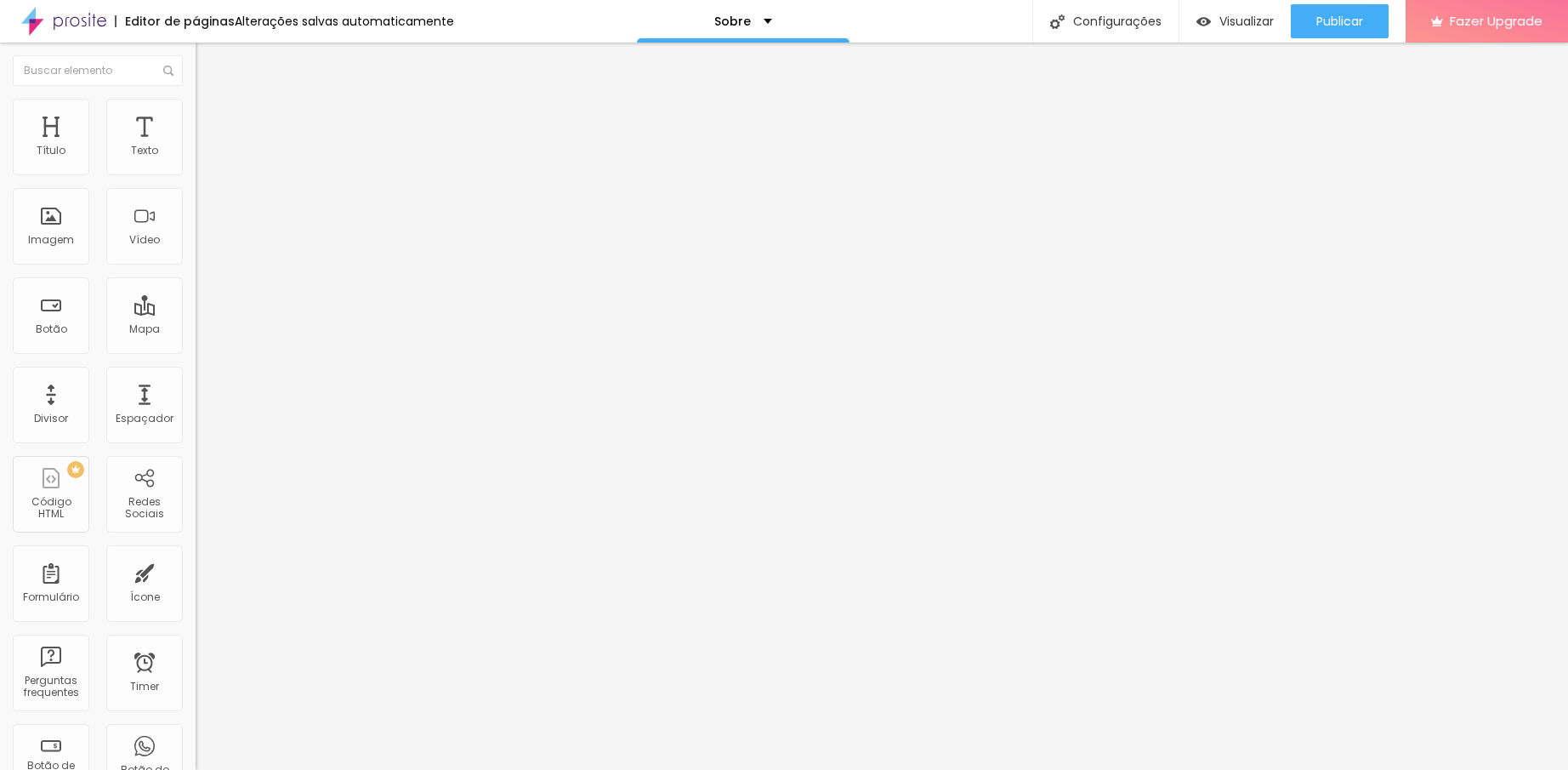
type input "0.8"
type input "1"
type input "1.2"
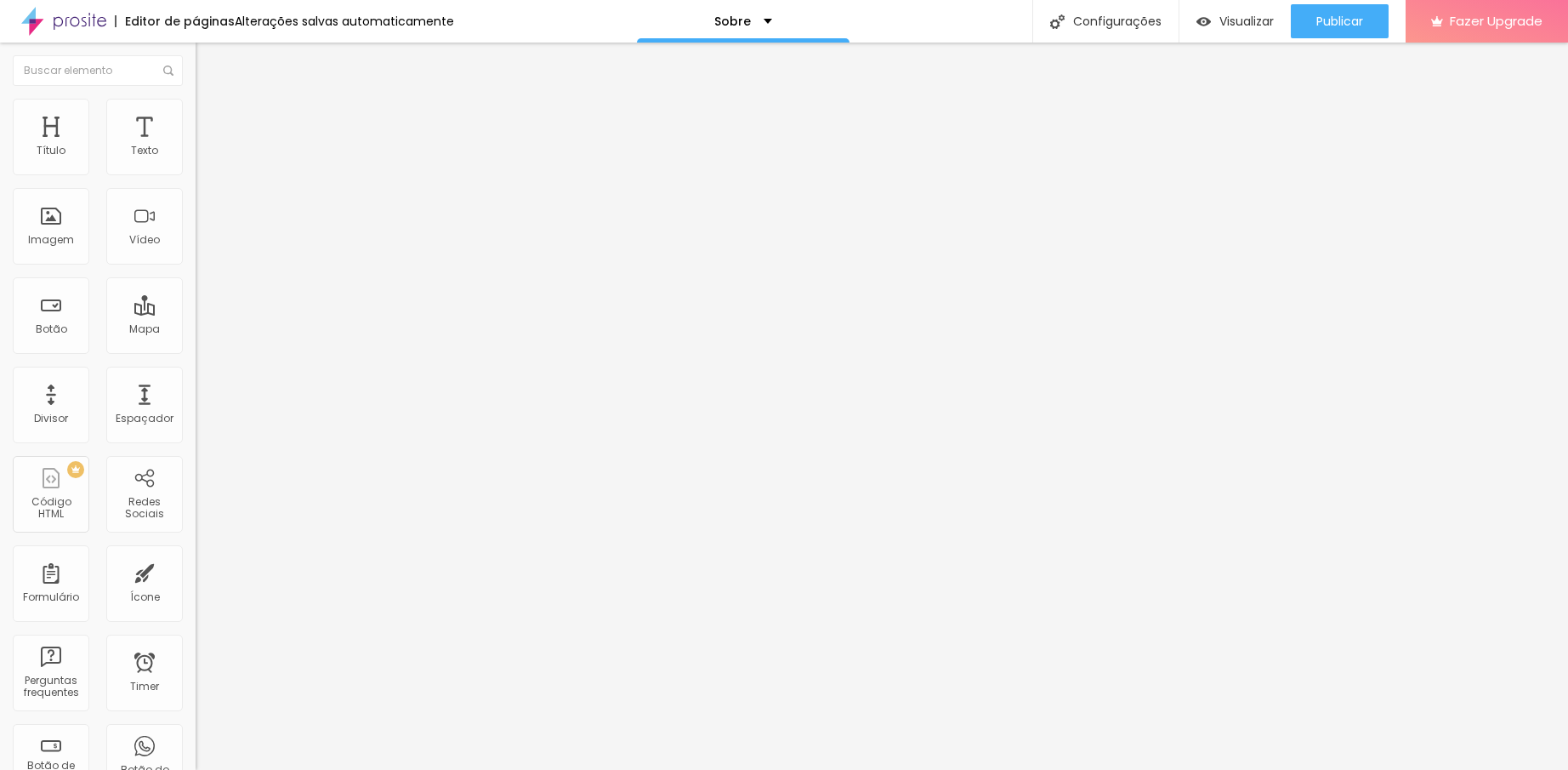
type input "1.2"
drag, startPoint x: 46, startPoint y: 197, endPoint x: 54, endPoint y: 196, distance: 8.1
type input "1.3"
click at [196, 553] on input "range" at bounding box center [250, 560] width 110 height 14
type input "1.3"
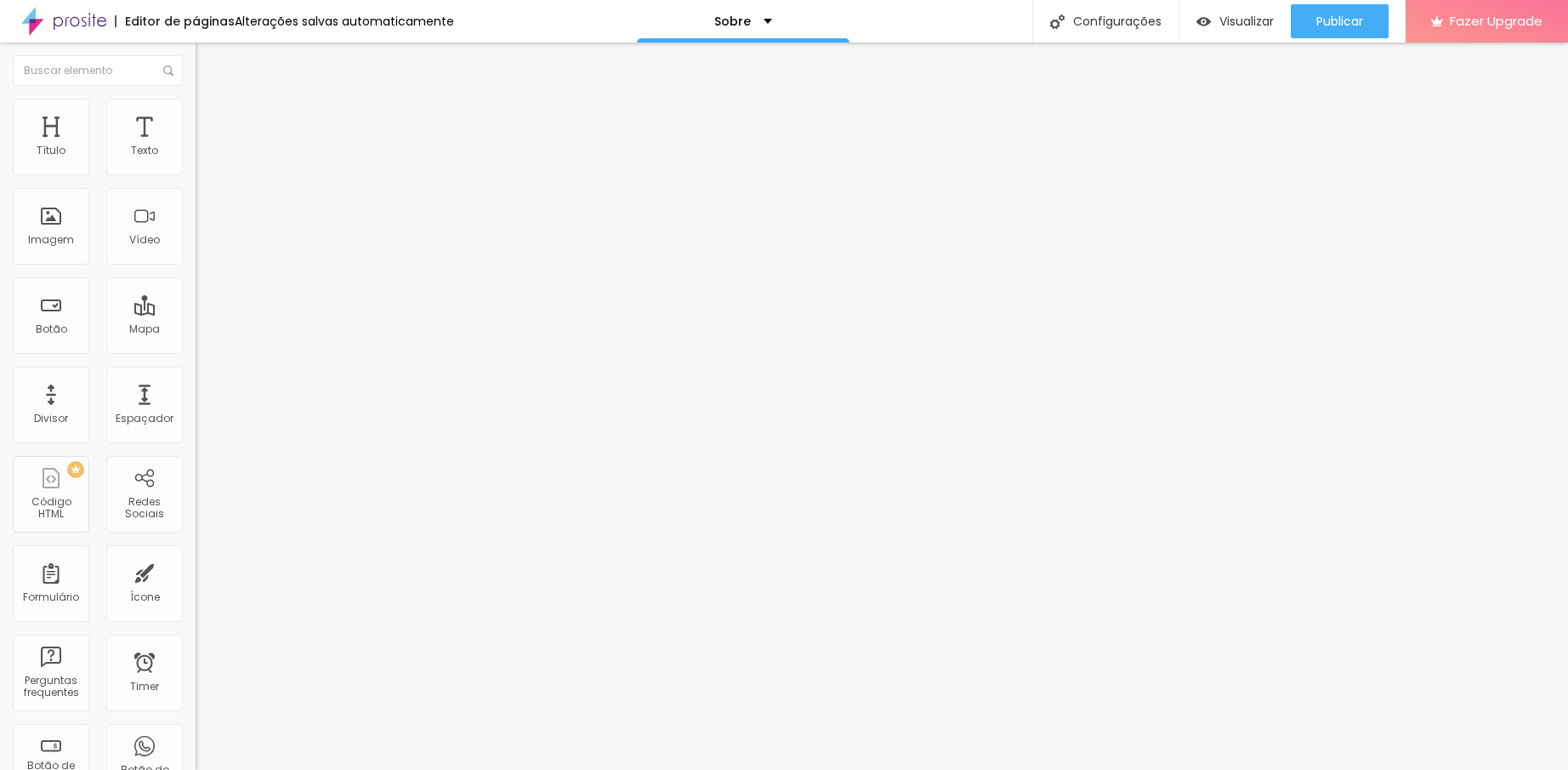
type input "1.8"
type input "2"
type input "2.1"
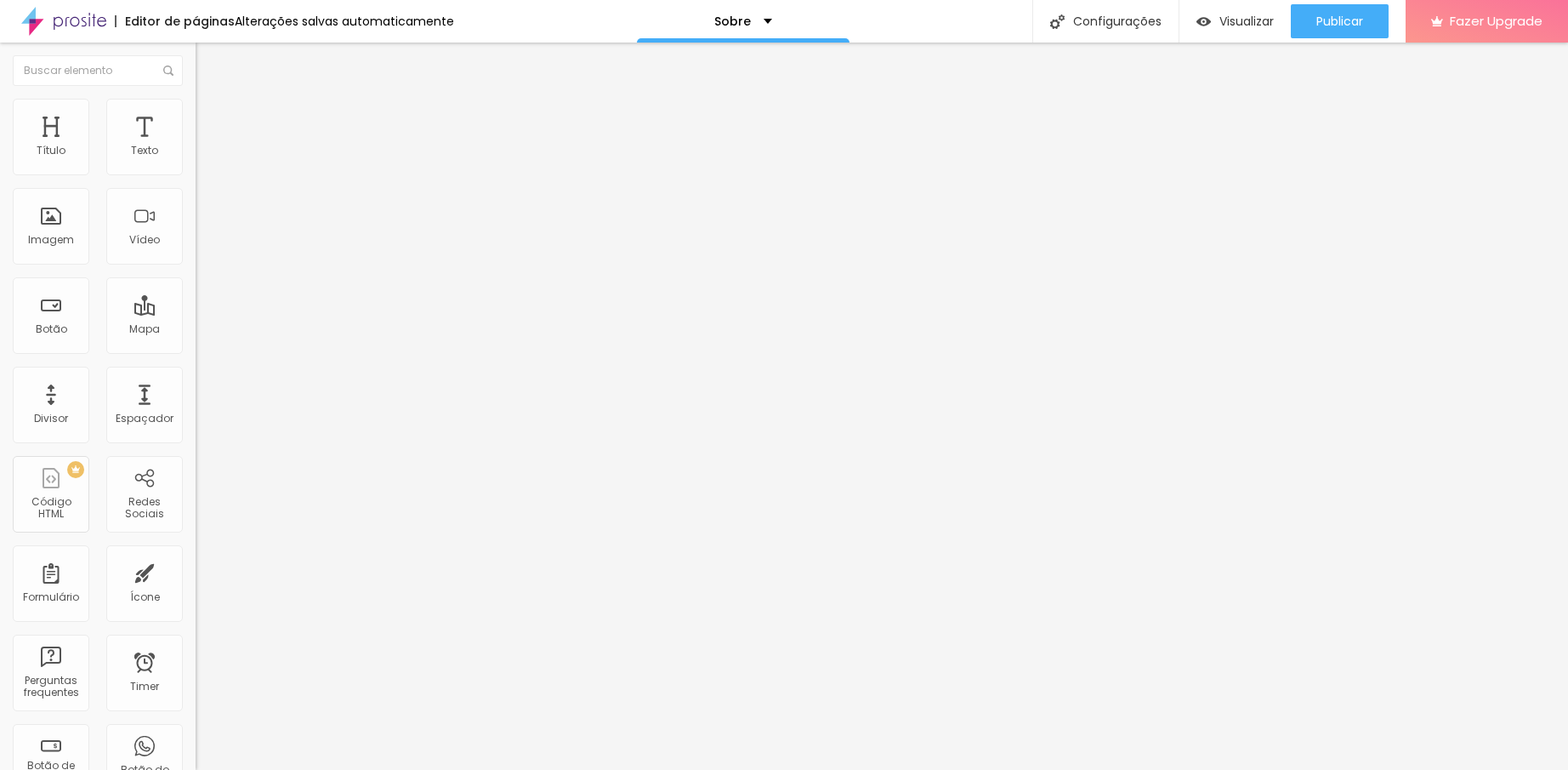
type input "2.1"
type input "2.3"
type input "2.4"
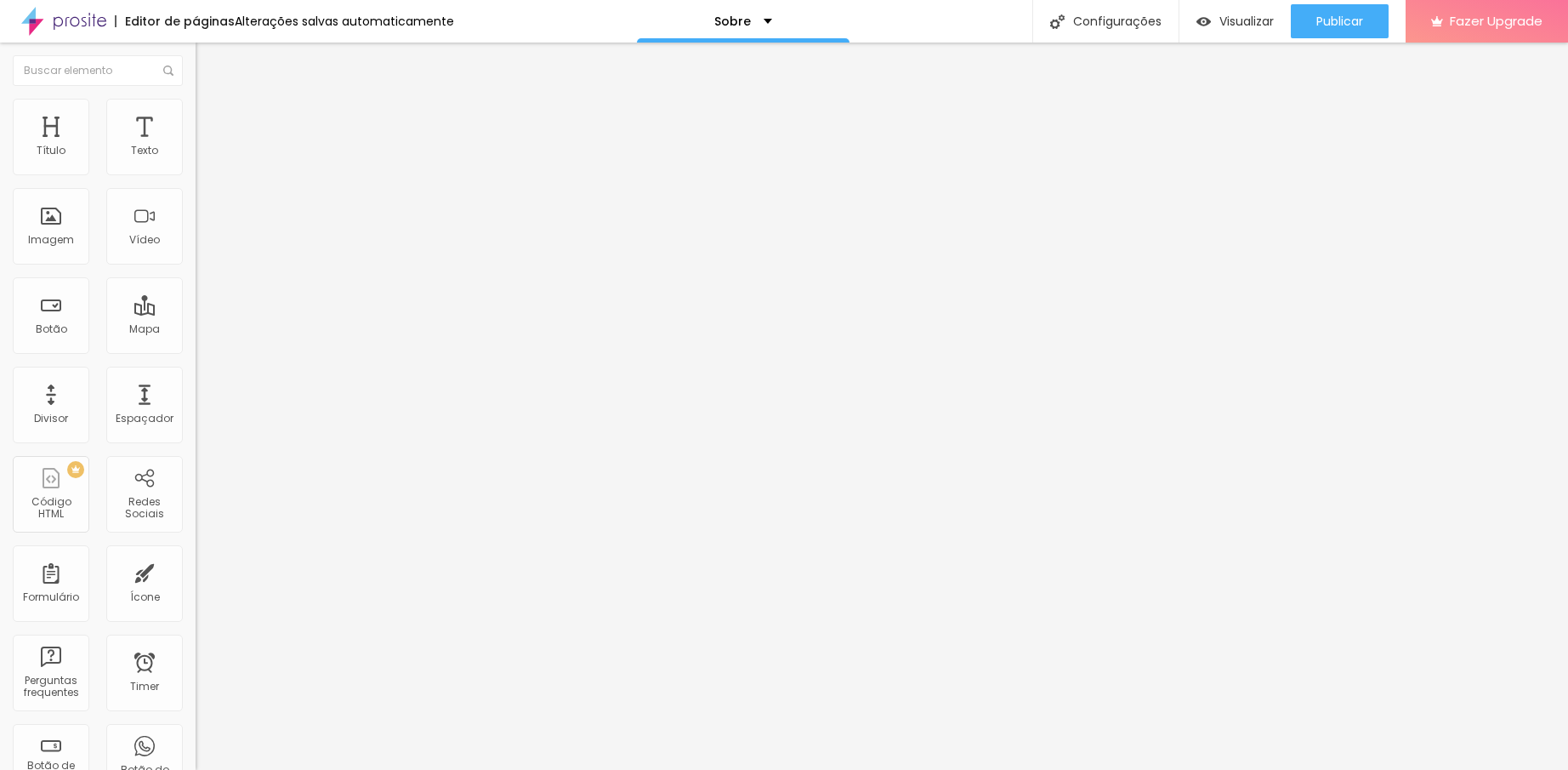
type input "2.5"
type input "2.6"
type input "2.7"
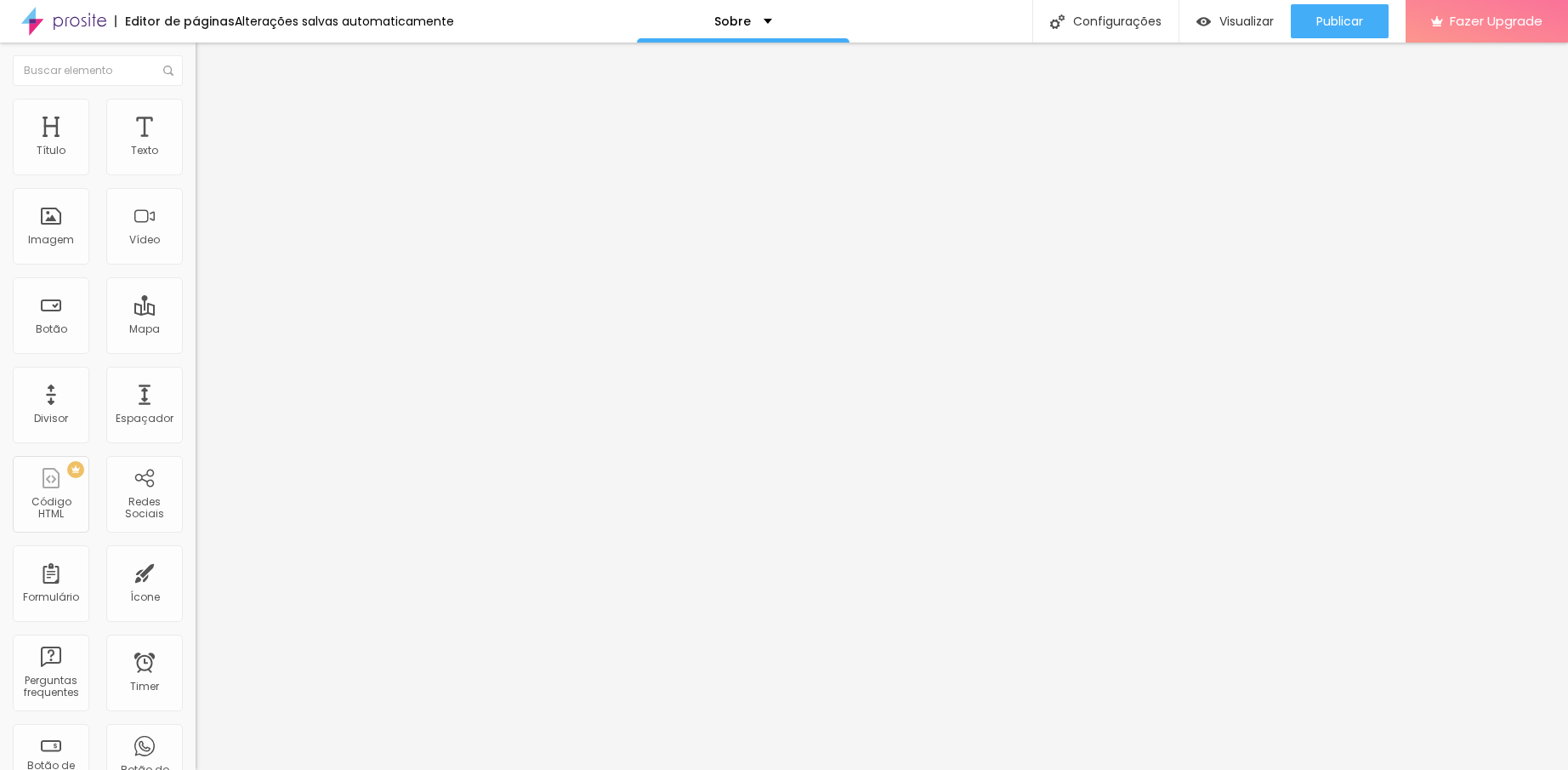
type input "2.7"
type input "2.9"
type input "3"
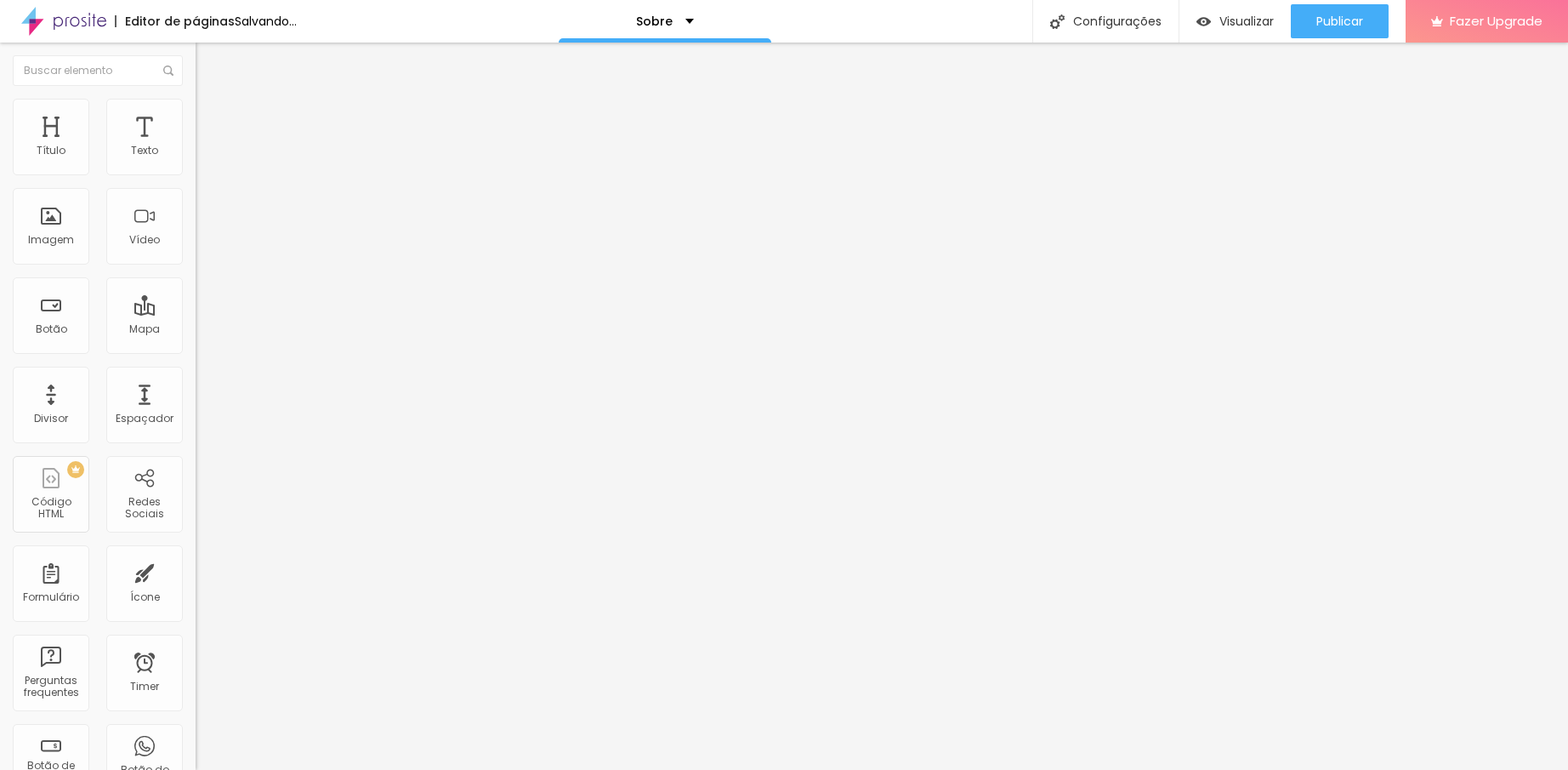
type input "3.1"
type input "3.2"
type input "3.3"
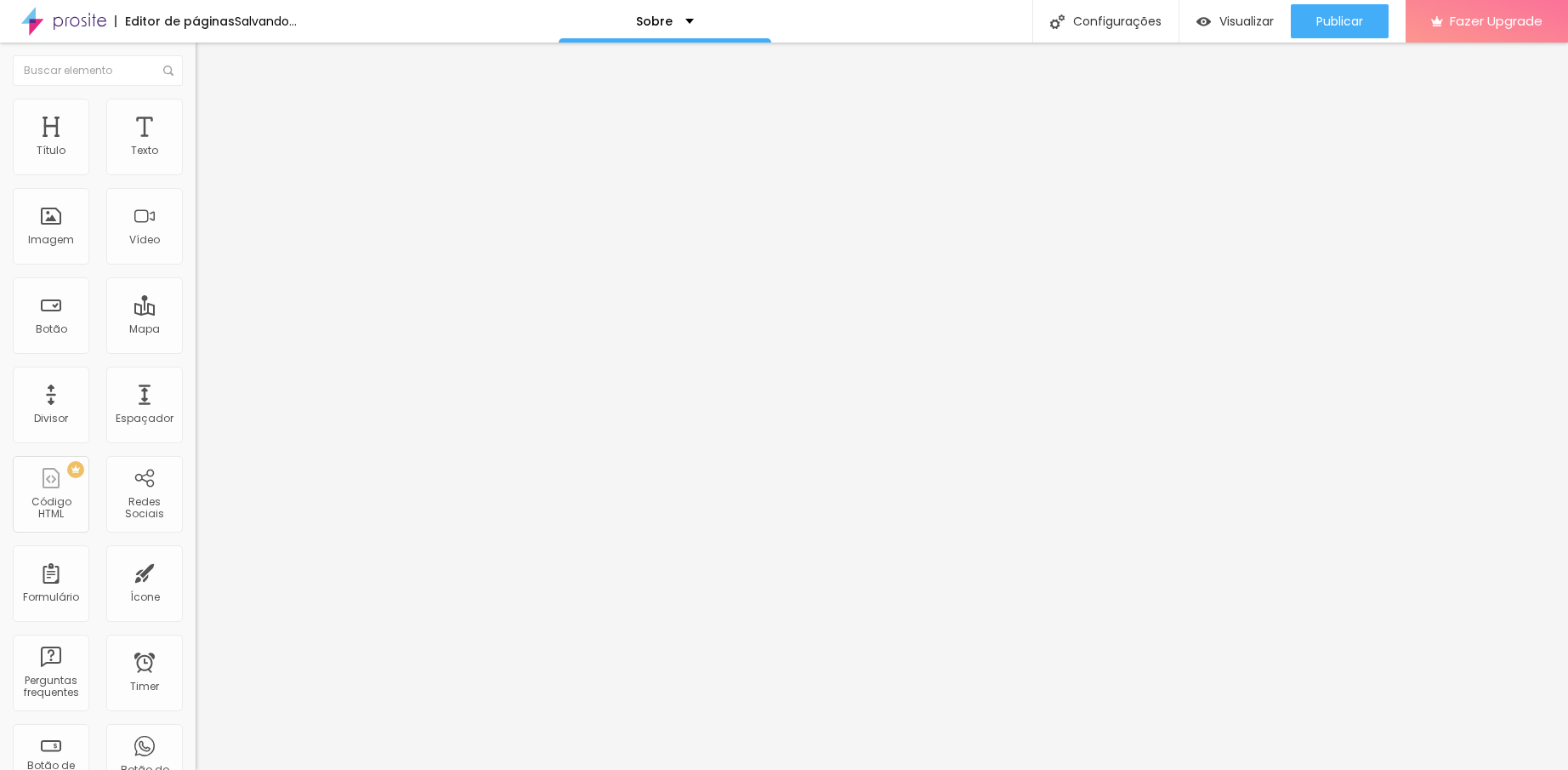
type input "3.3"
type input "3.4"
type input "3.9"
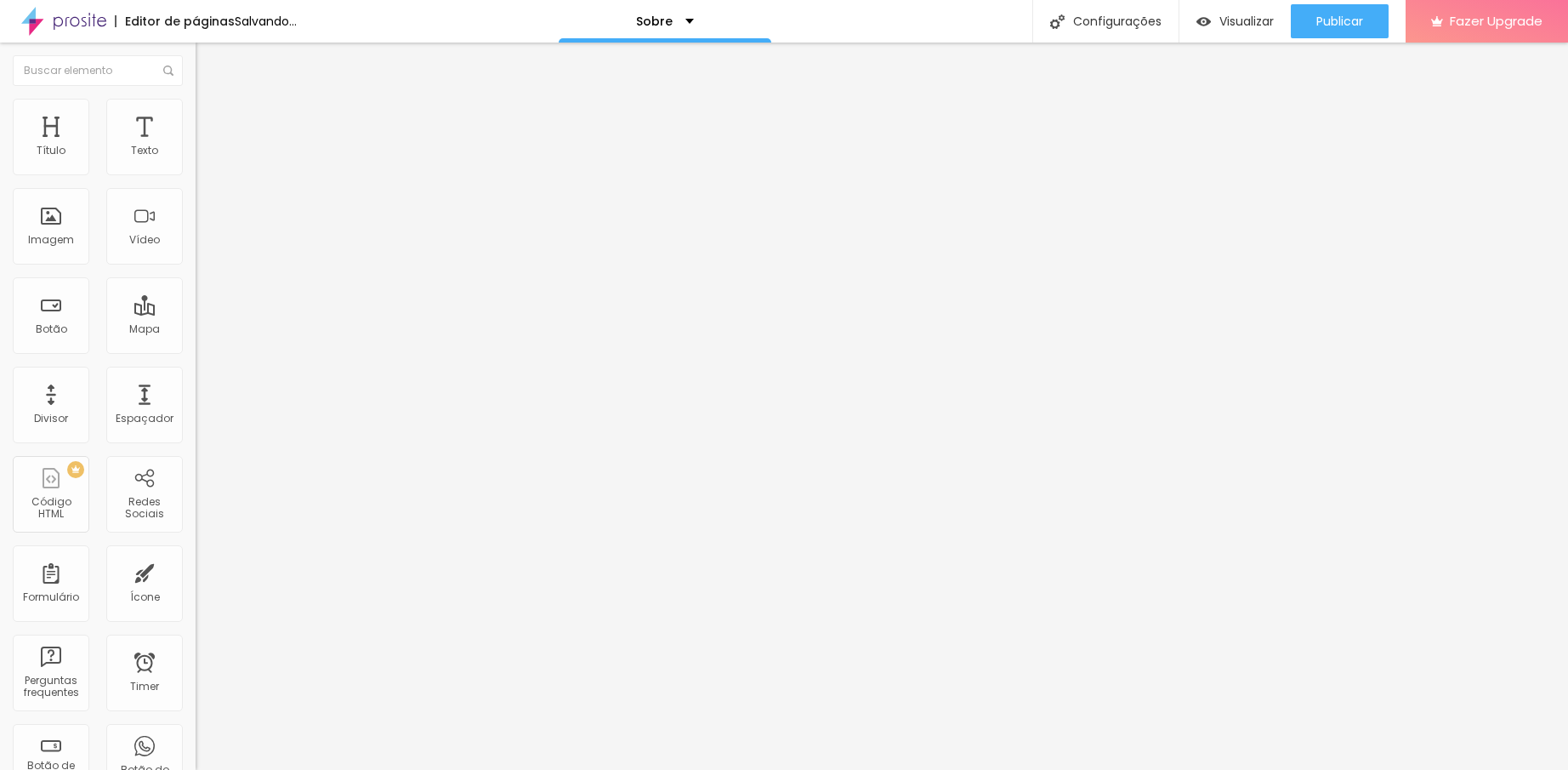
type input "4"
type input "4.1"
type input "4.2"
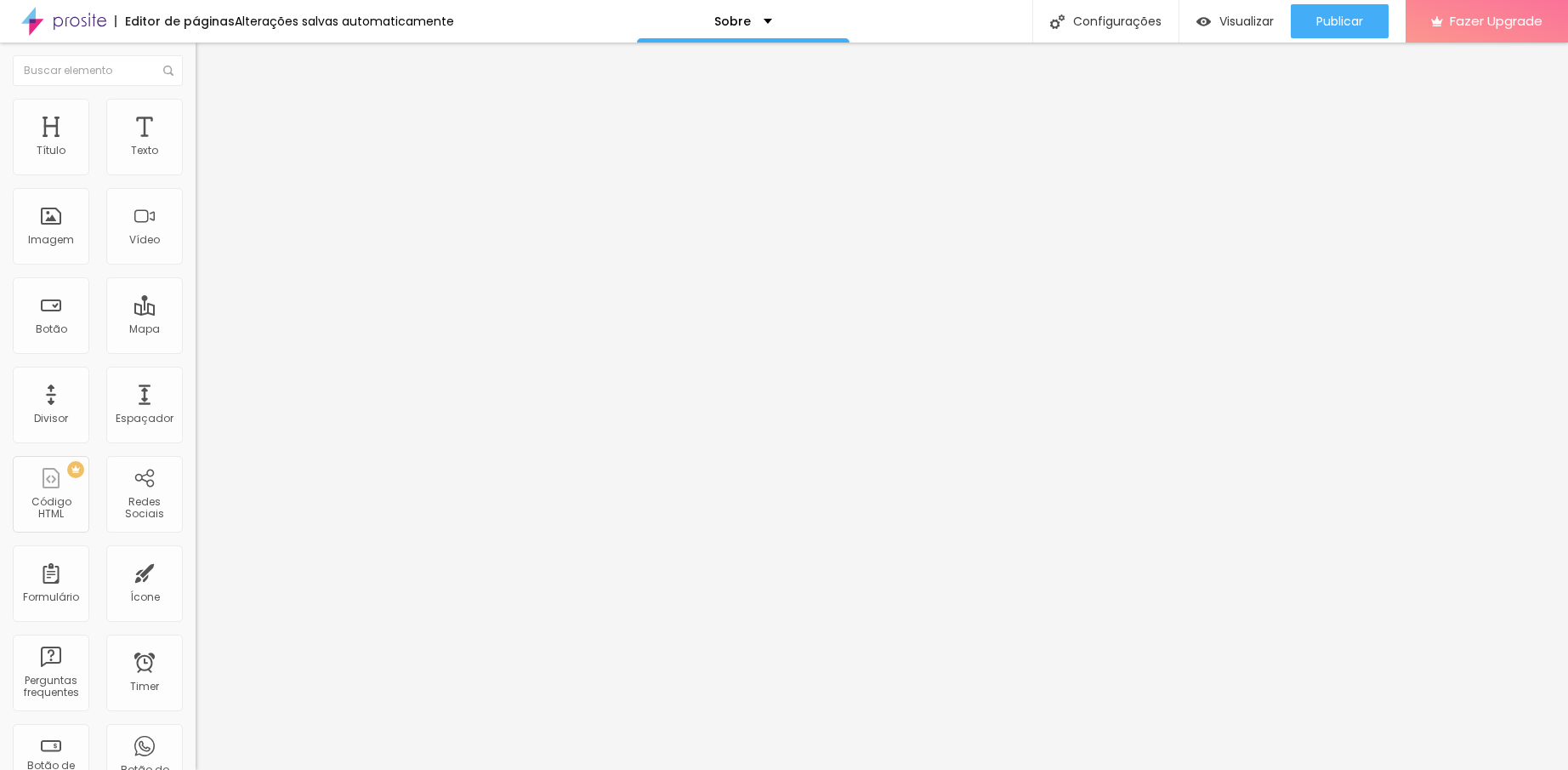
type input "4.2"
type input "4.4"
type input "4.6"
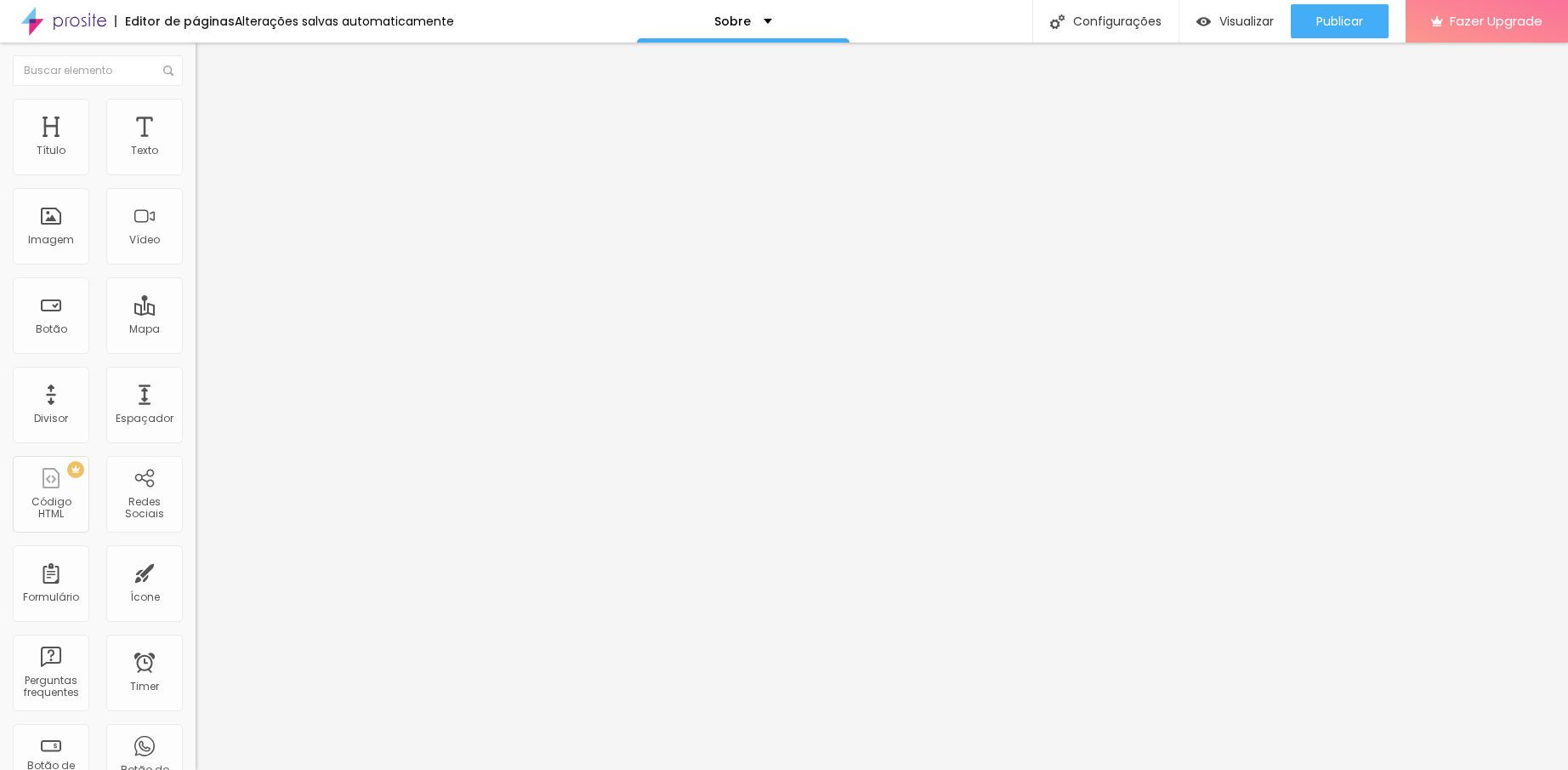
drag, startPoint x: 67, startPoint y: 196, endPoint x: 89, endPoint y: 196, distance: 22.0
click at [196, 553] on input "range" at bounding box center [250, 560] width 110 height 14
type input "4.8"
type input "4.7"
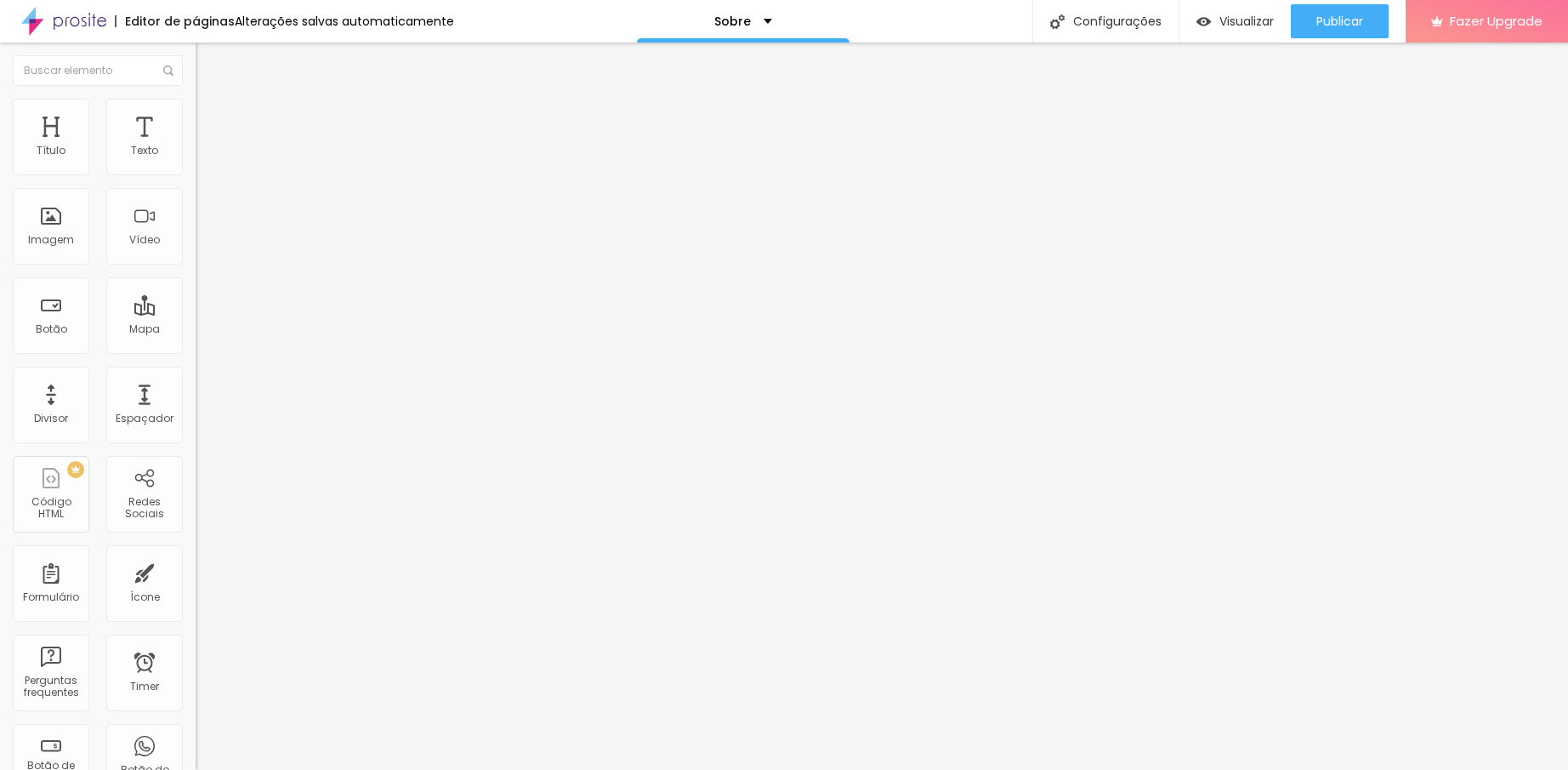
type input "4.7"
type input "4.6"
type input "4.5"
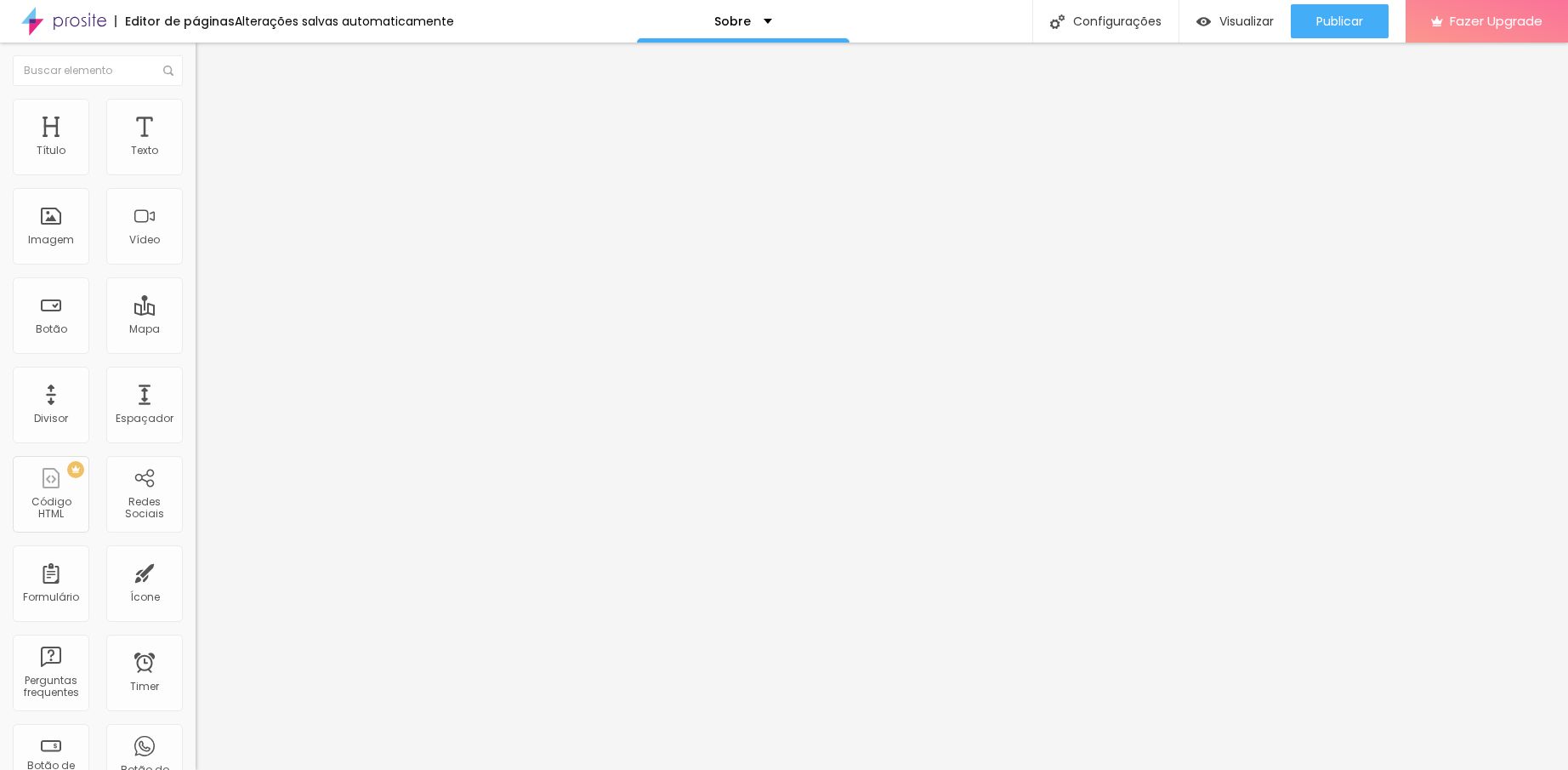
type input "4.4"
type input "4.3"
type input "4.2"
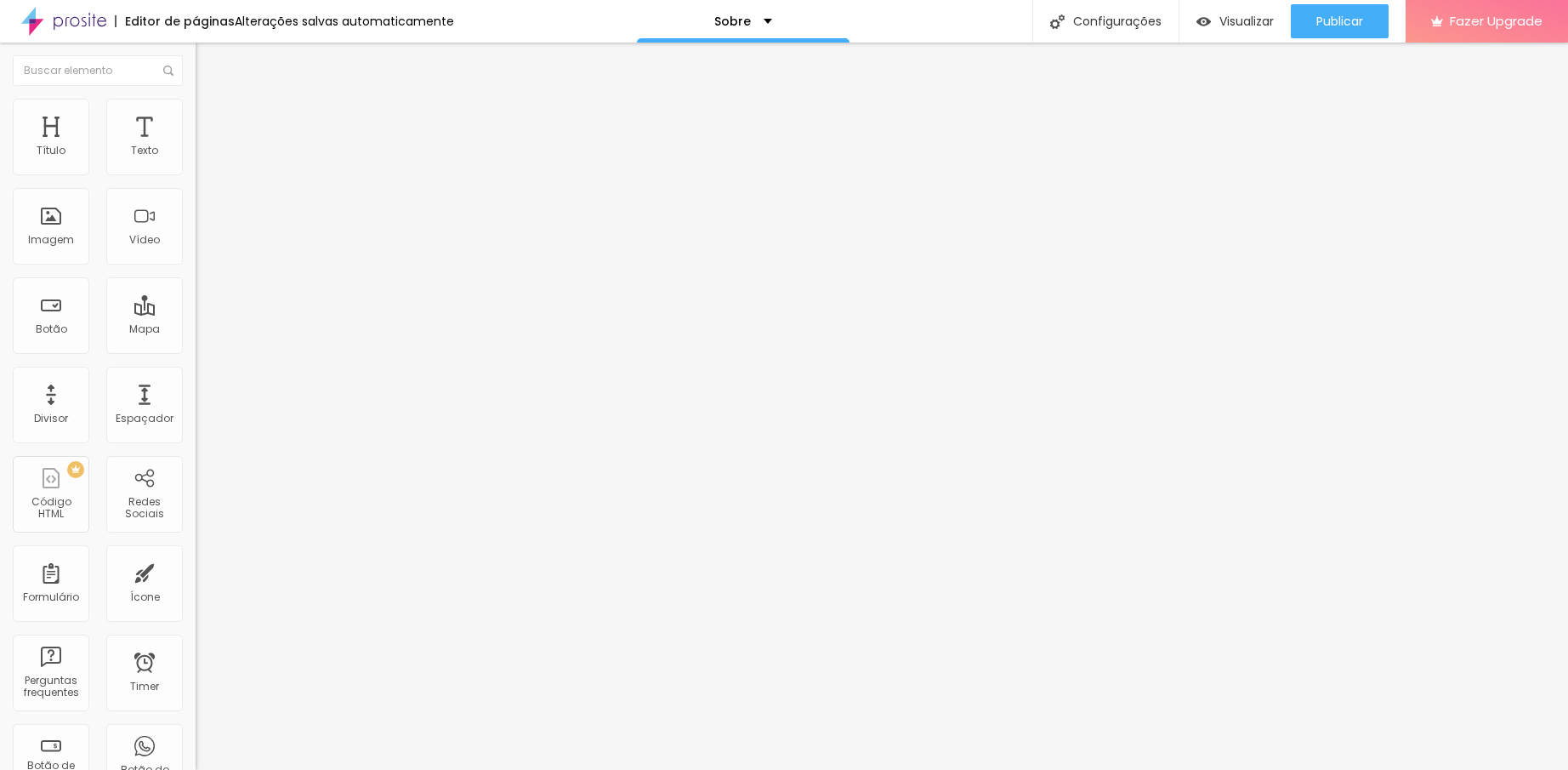
type input "4.2"
type input "4.1"
type input "4"
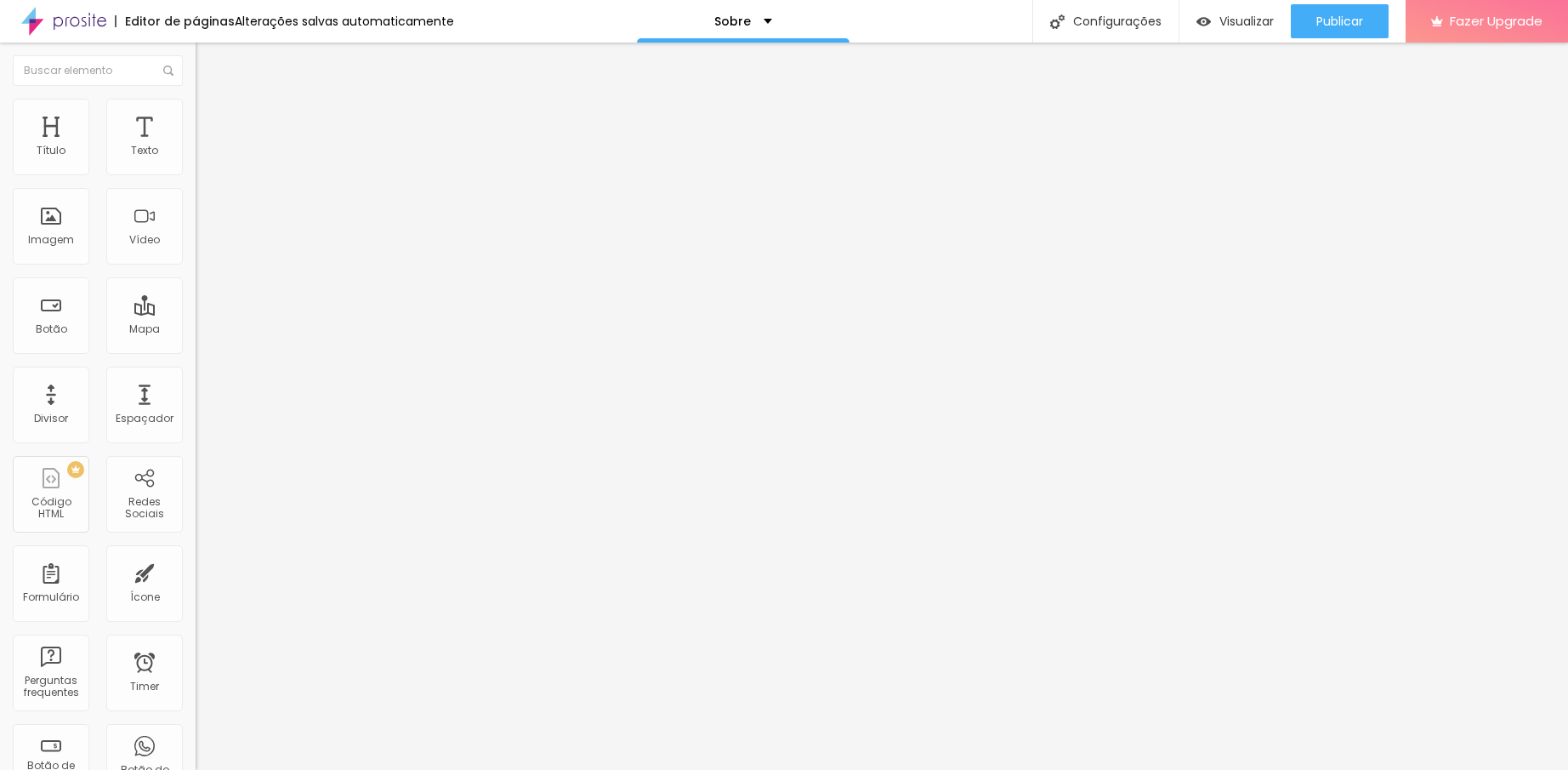
type input "3.9"
type input "3.8"
drag, startPoint x: 89, startPoint y: 196, endPoint x: 78, endPoint y: 196, distance: 11.0
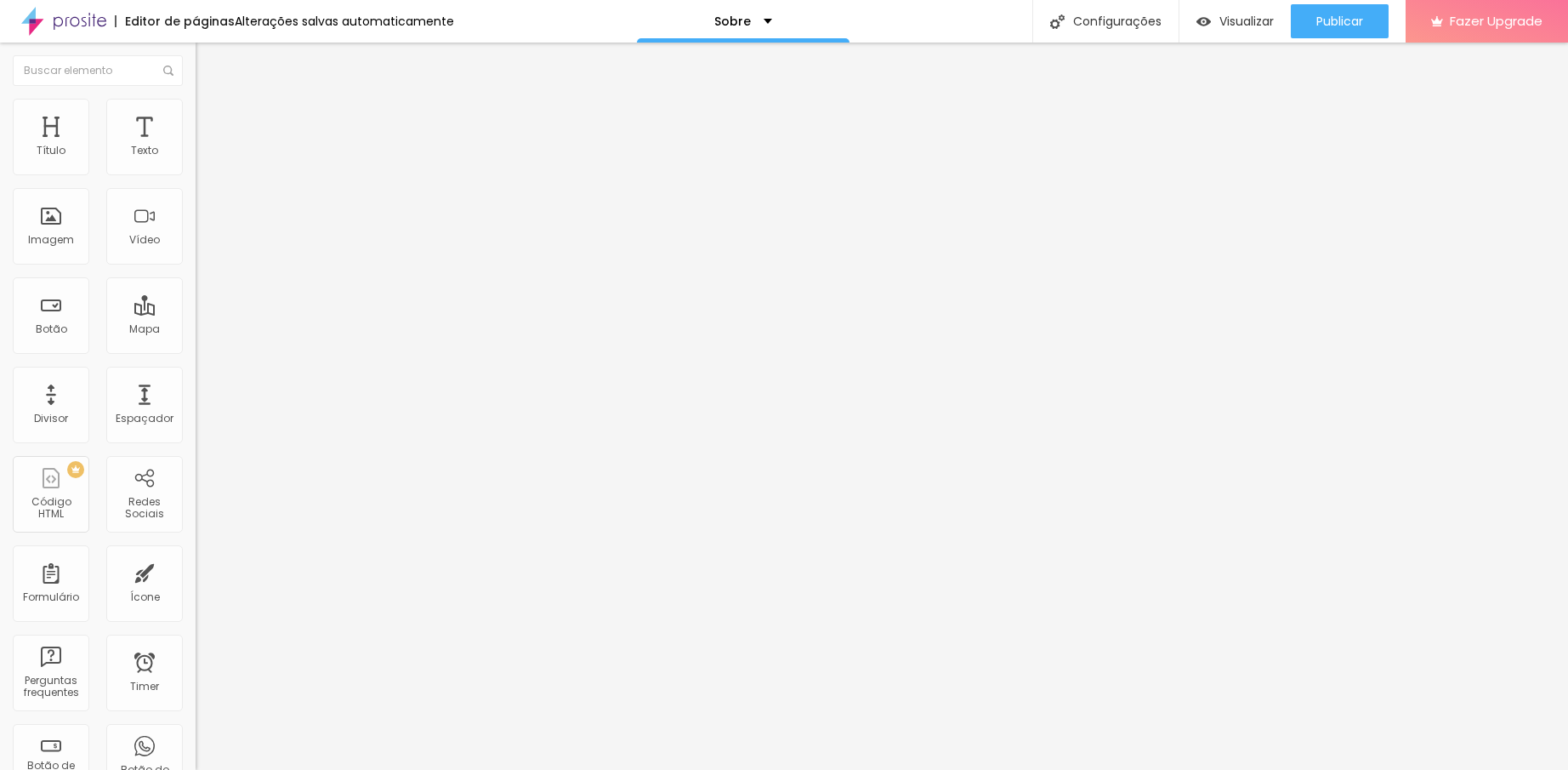
type input "3.7"
click at [196, 553] on input "range" at bounding box center [250, 560] width 110 height 14
type input "3.7"
type input "3.5"
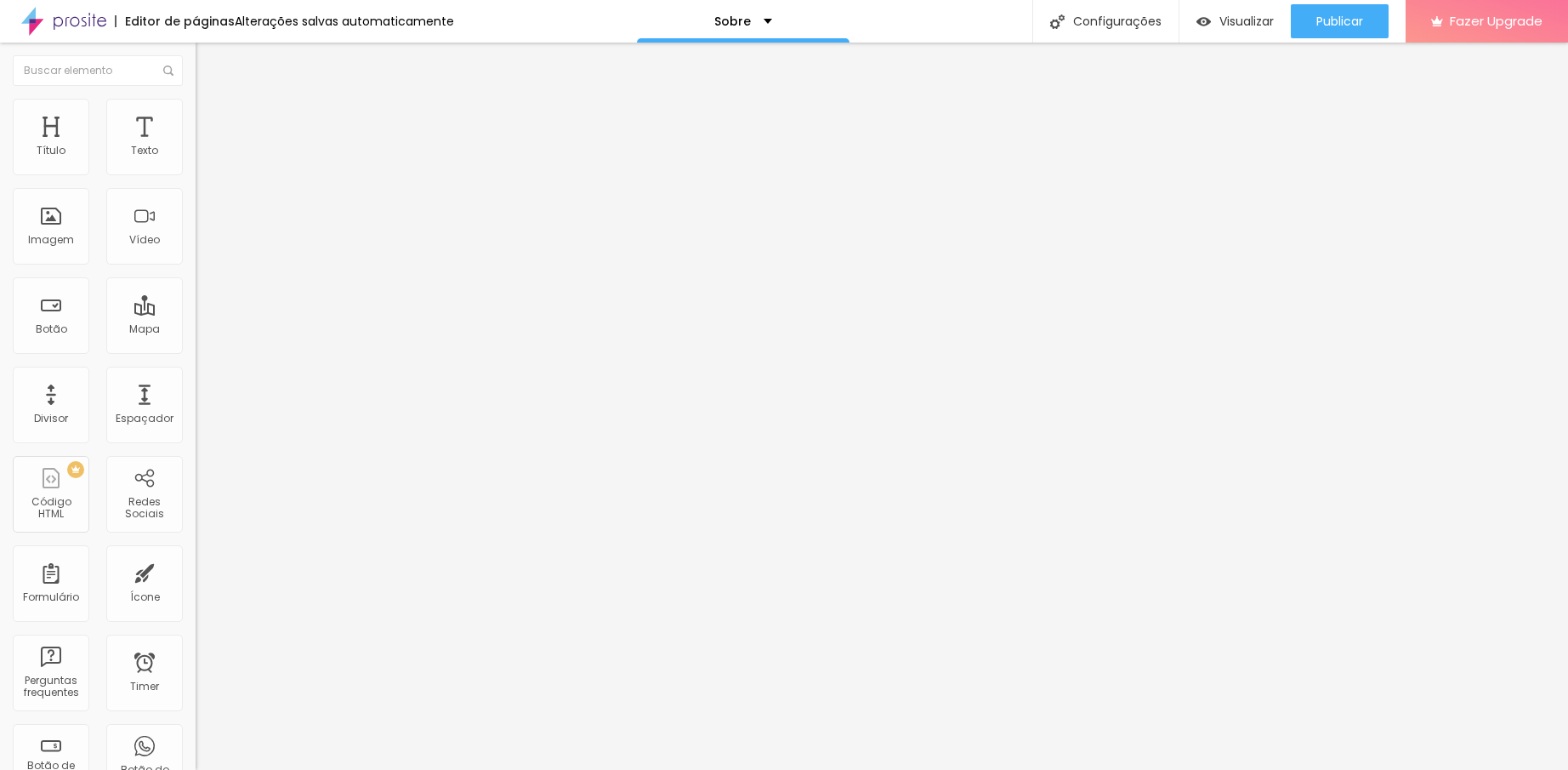
type input "3.4"
type input "3.3"
type input "3.2"
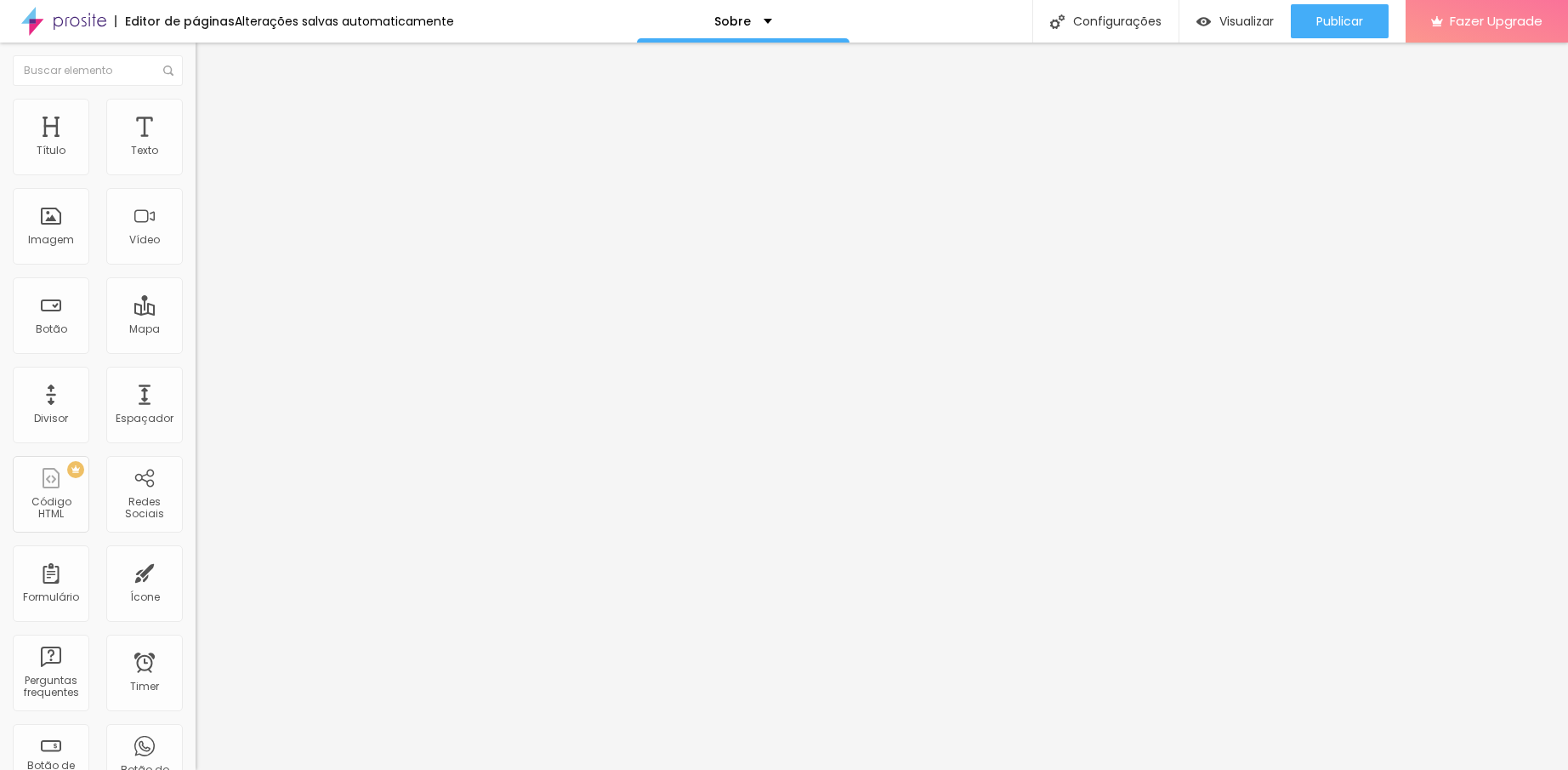
type input "3.2"
type input "3.1"
type input "3"
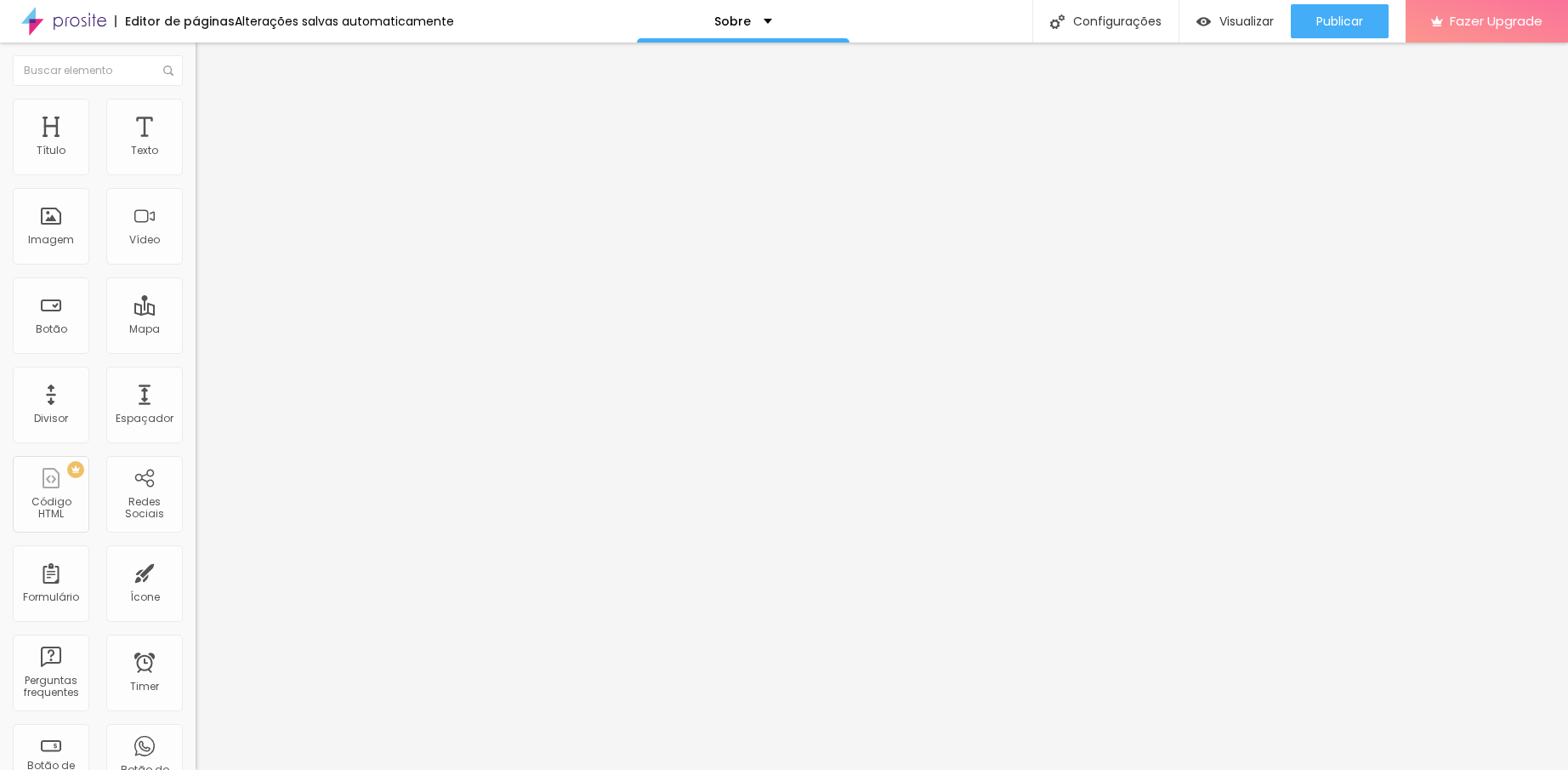
type input "2.9"
type input "2.8"
drag, startPoint x: 75, startPoint y: 196, endPoint x: 66, endPoint y: 194, distance: 9.2
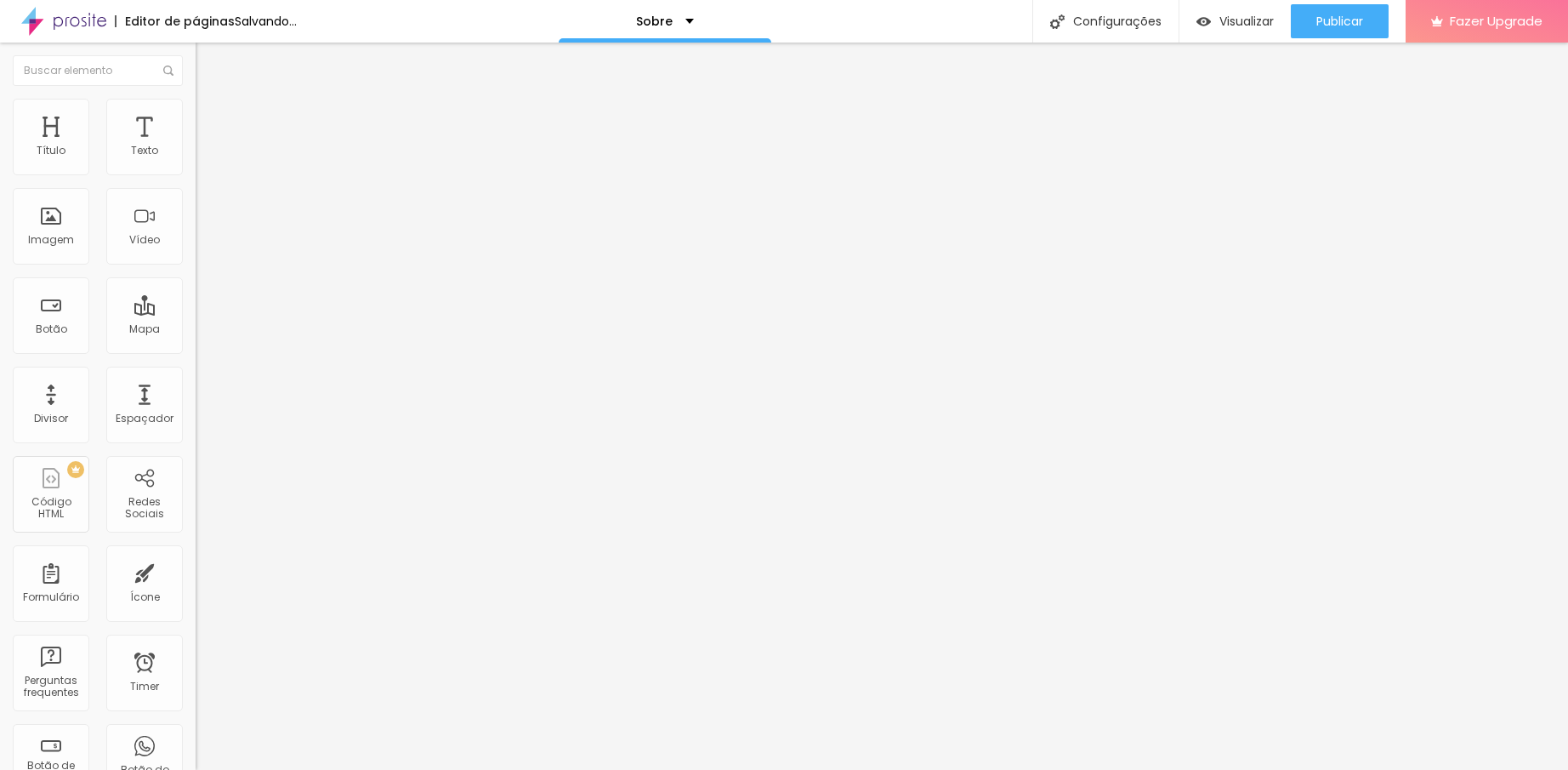
click at [196, 553] on input "range" at bounding box center [250, 560] width 110 height 14
drag, startPoint x: 66, startPoint y: 194, endPoint x: 47, endPoint y: 196, distance: 19.1
click at [196, 553] on input "range" at bounding box center [250, 560] width 110 height 14
click at [196, 313] on input "range" at bounding box center [250, 320] width 110 height 14
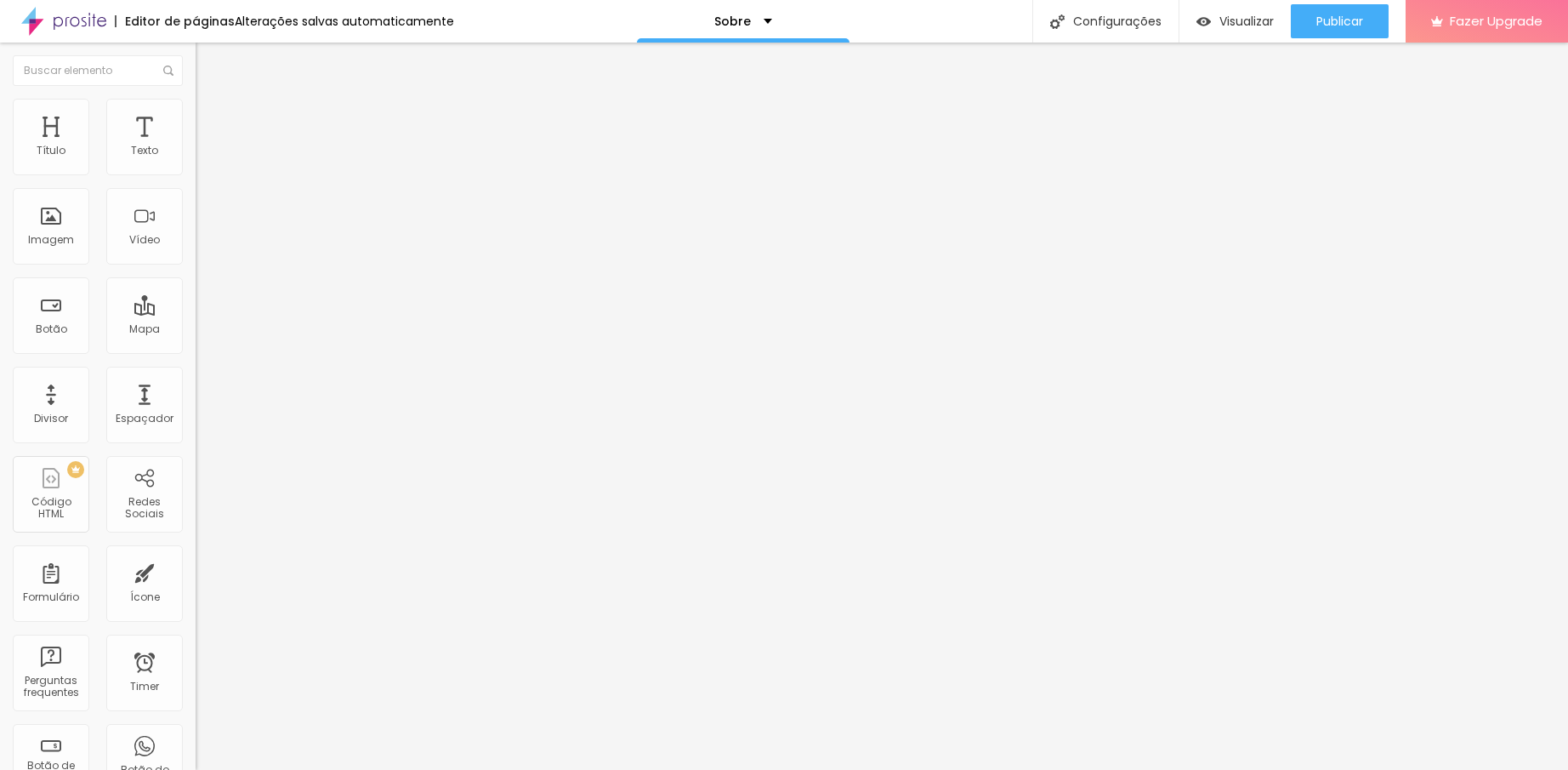
click at [196, 313] on input "range" at bounding box center [250, 320] width 110 height 14
click at [1350, 26] on span "Publicar" at bounding box center [1340, 21] width 47 height 14
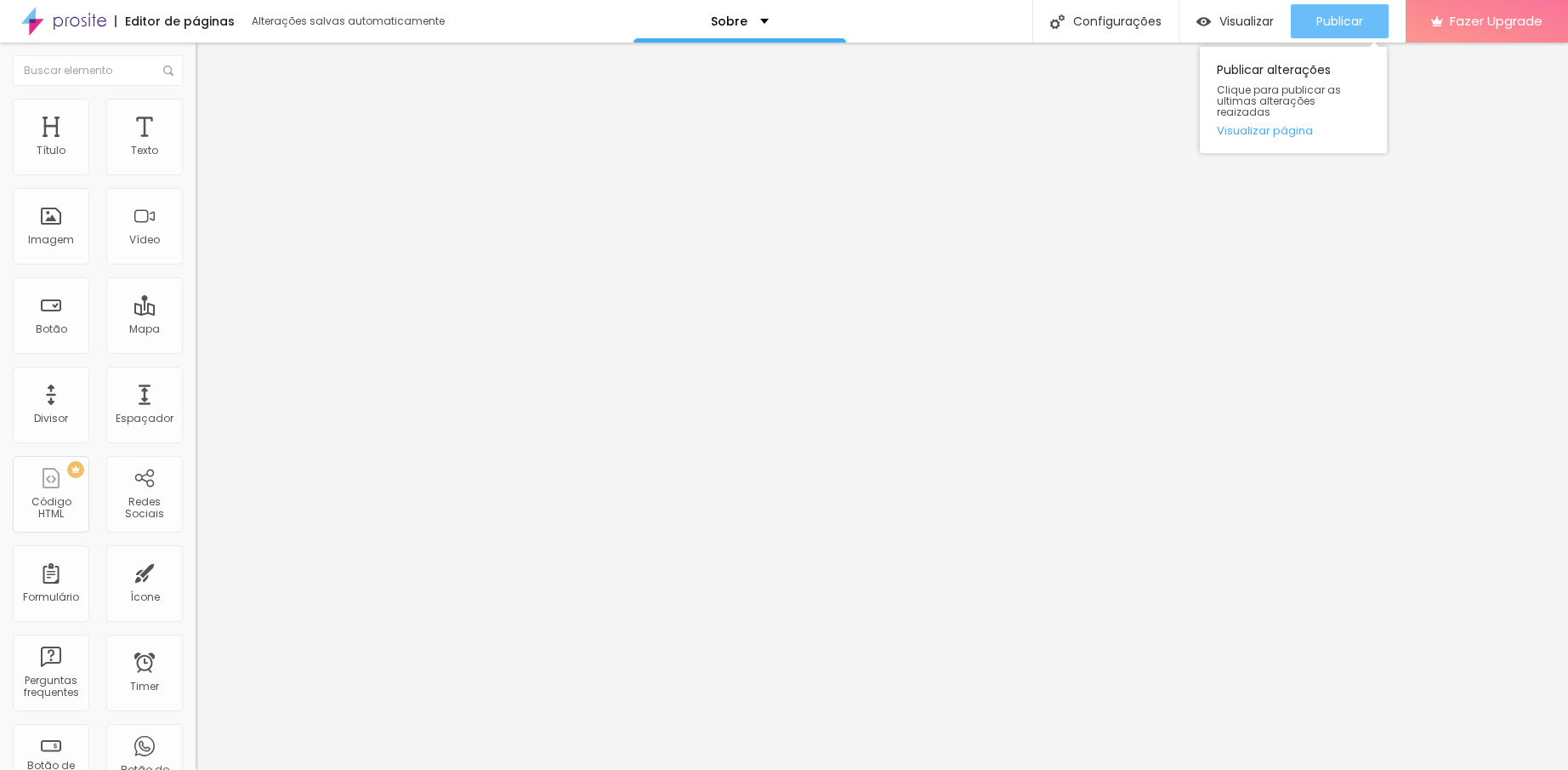
click at [1345, 15] on span "Publicar" at bounding box center [1340, 21] width 47 height 14
